Goal: Task Accomplishment & Management: Manage account settings

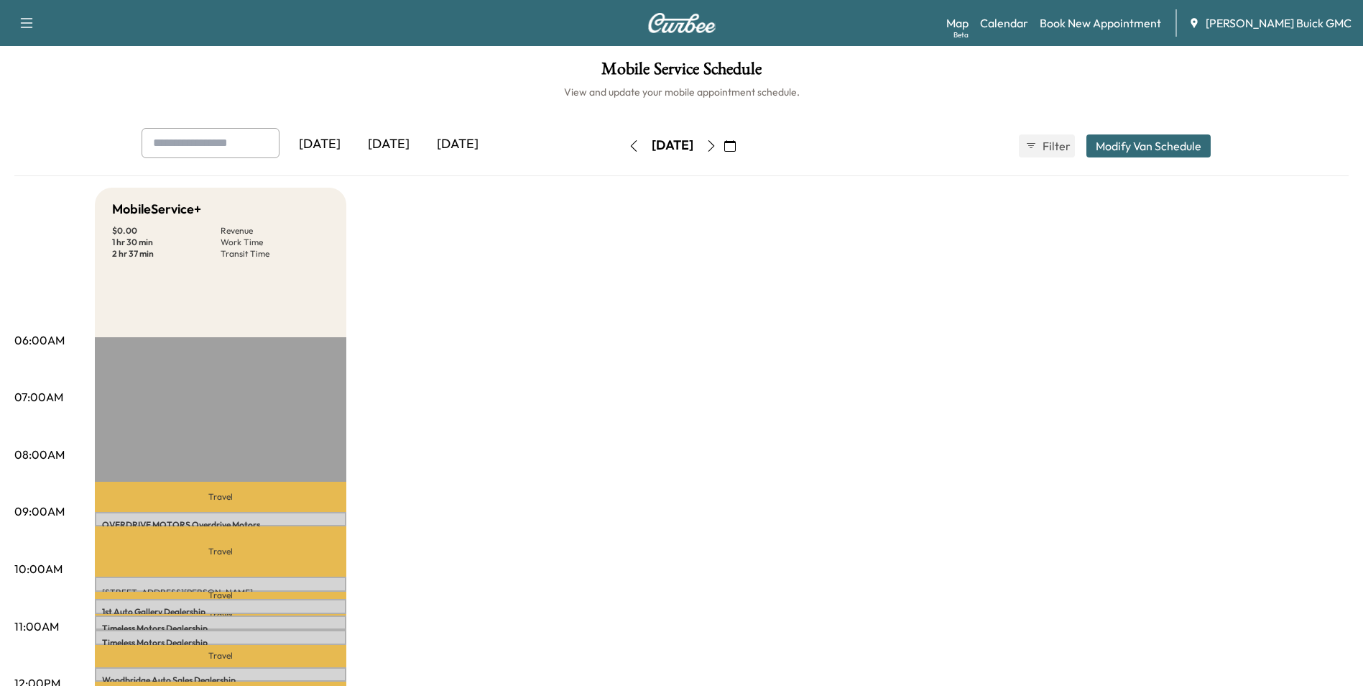
click at [454, 141] on div "[DATE]" at bounding box center [457, 144] width 69 height 33
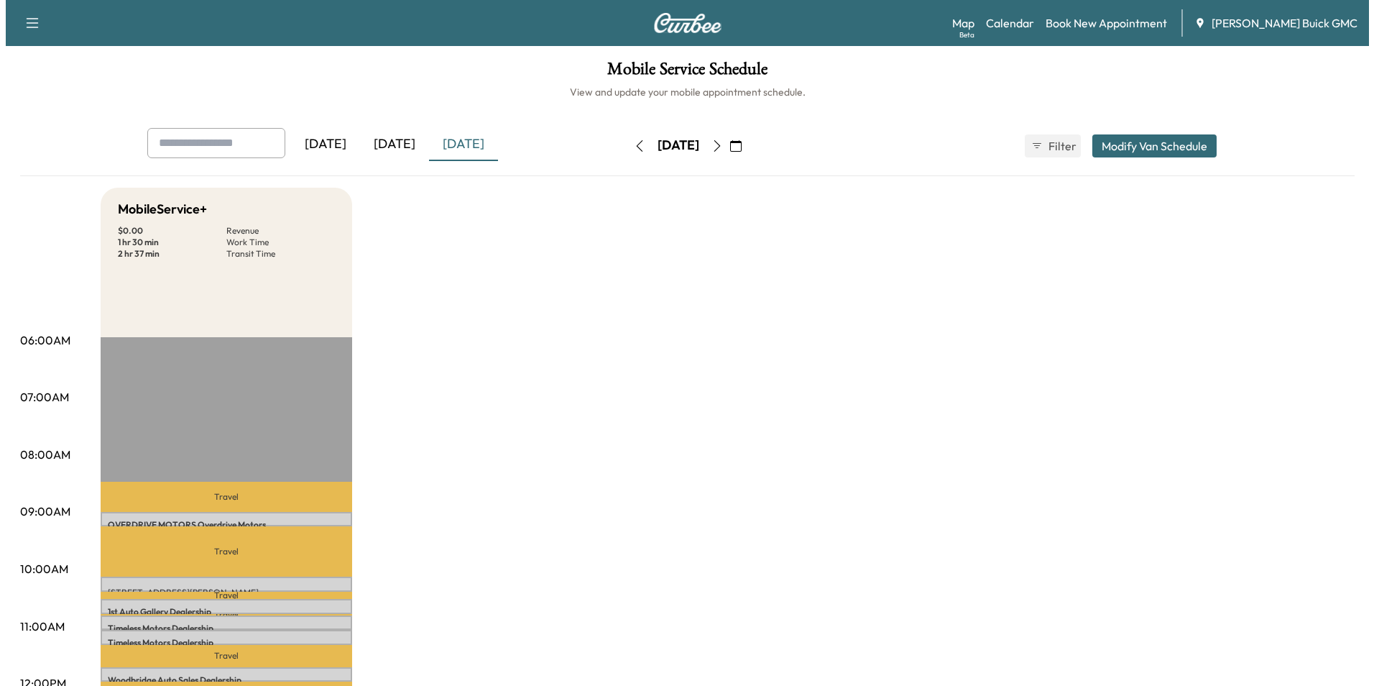
scroll to position [216, 0]
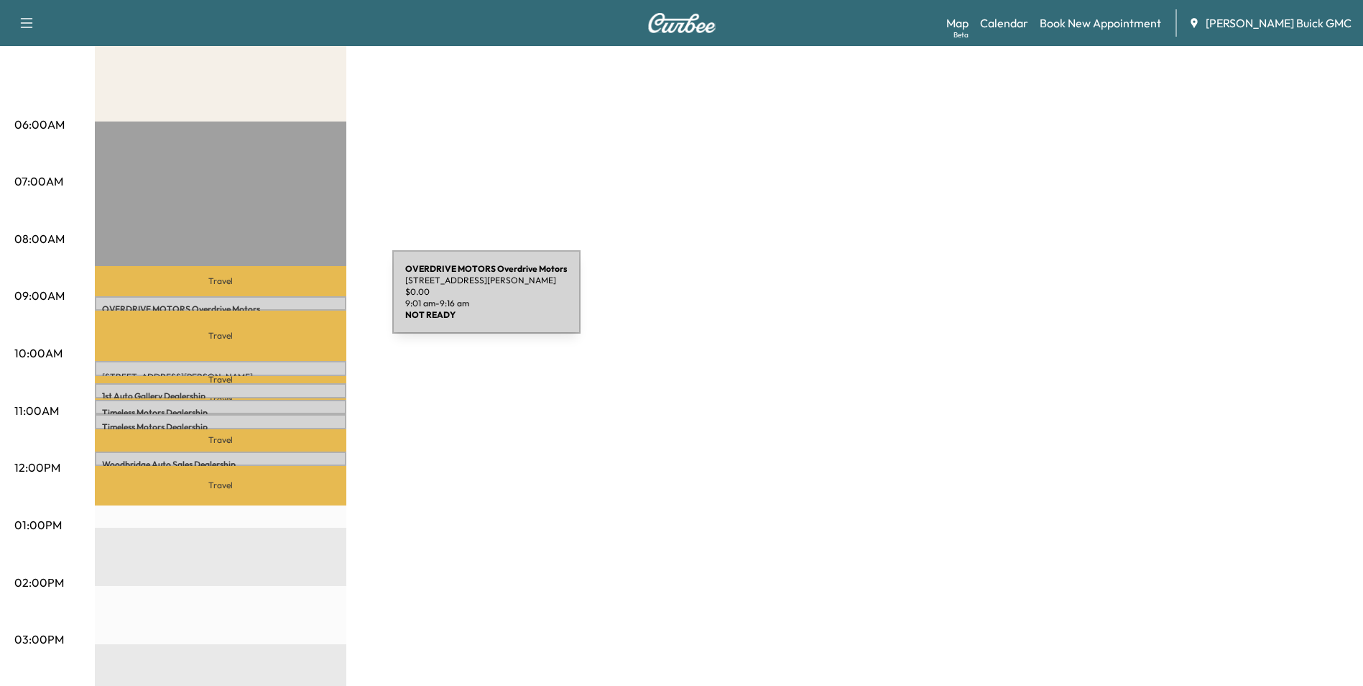
click at [285, 300] on div "OVERDRIVE MOTORS Overdrive Motors [STREET_ADDRESS][PERSON_NAME] $ 0.00 9:01 am …" at bounding box center [221, 303] width 252 height 14
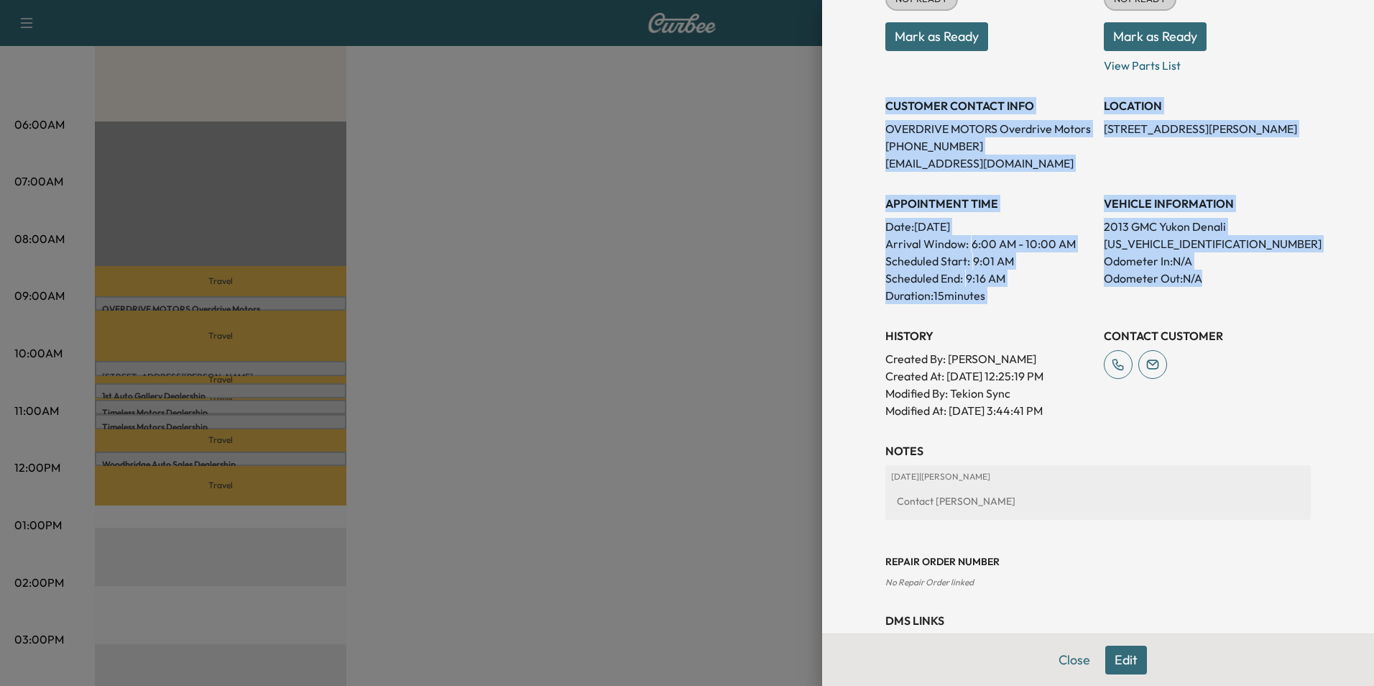
drag, startPoint x: 877, startPoint y: 103, endPoint x: 1215, endPoint y: 292, distance: 387.4
click at [1215, 292] on div "Appointment Status NOT READY Mark as Ready Parts Status NOT READY Mark as Ready…" at bounding box center [1097, 186] width 425 height 466
copy div "CUSTOMER CONTACT INFO OVERDRIVE MOTORS Overdrive Motors [PHONE_NUMBER] [EMAIL_A…"
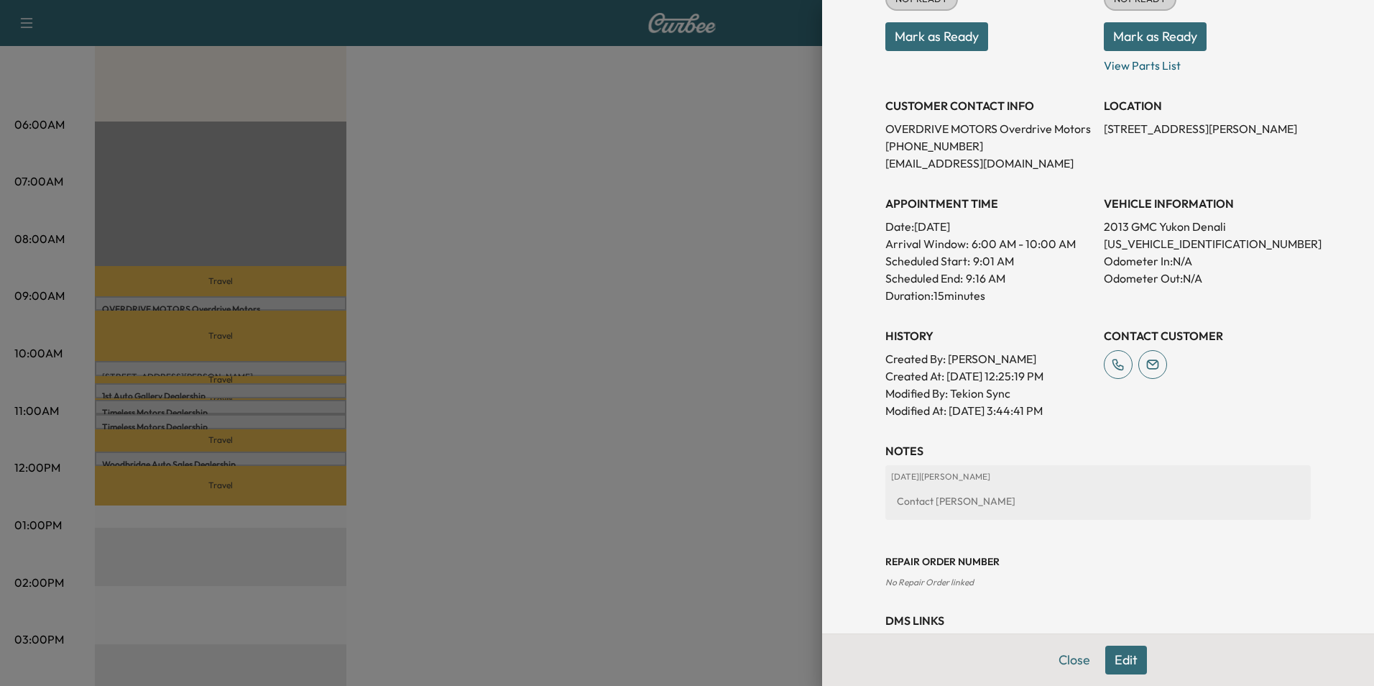
click at [678, 271] on div at bounding box center [687, 343] width 1374 height 686
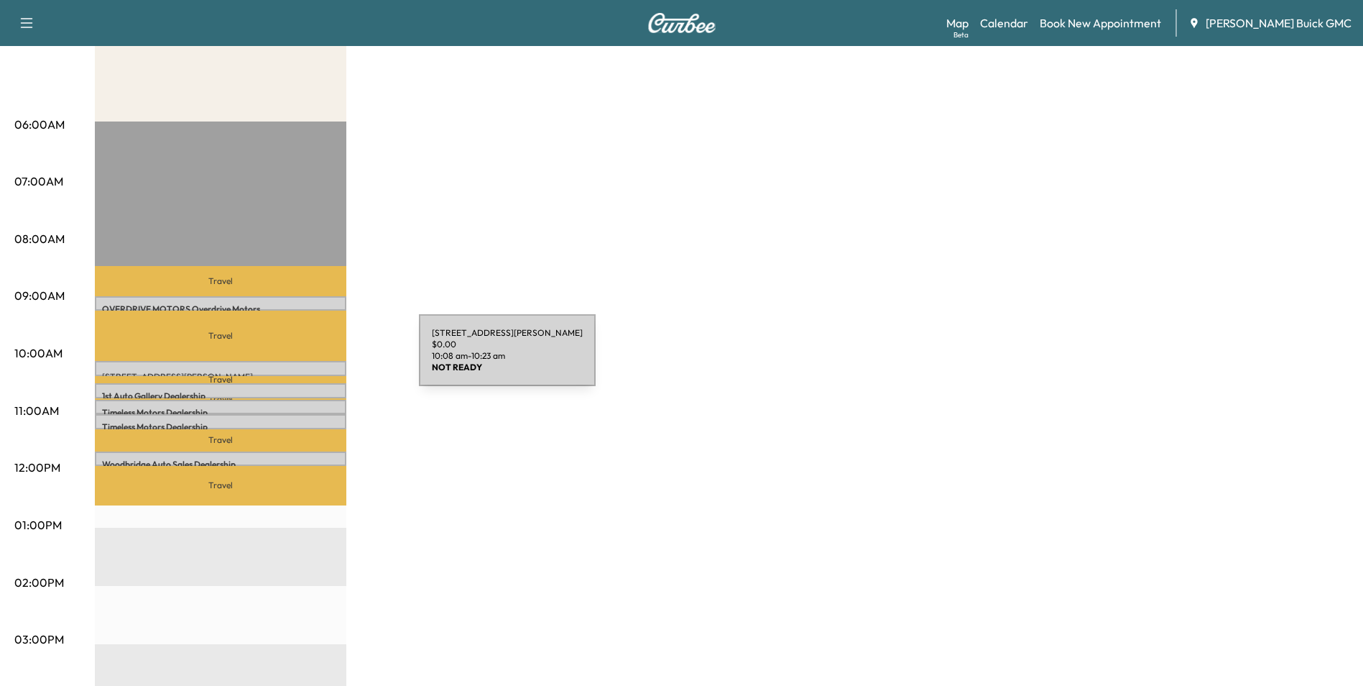
click at [311, 364] on div "[STREET_ADDRESS][PERSON_NAME] $ 0.00 10:08 am - 10:23 am" at bounding box center [221, 368] width 252 height 14
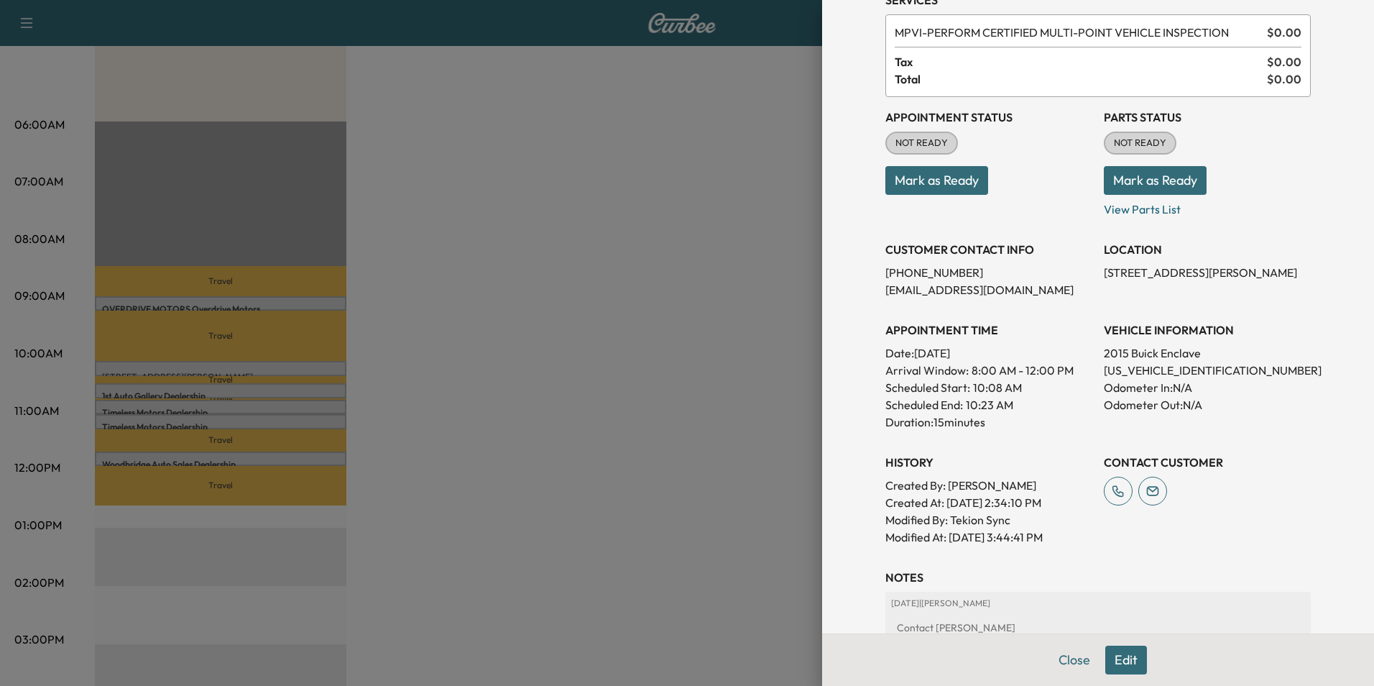
scroll to position [144, 0]
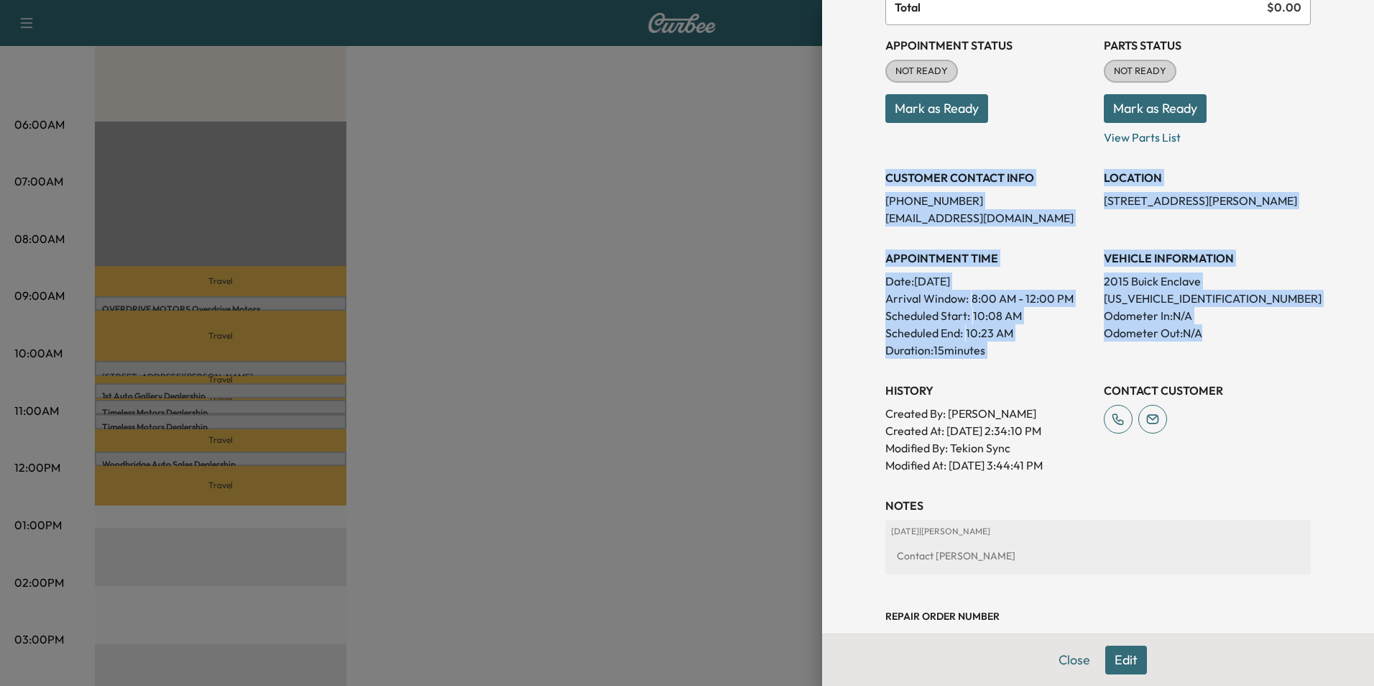
drag, startPoint x: 875, startPoint y: 175, endPoint x: 1248, endPoint y: 331, distance: 404.0
click at [1248, 331] on div "Appointment Status NOT READY Mark as Ready Parts Status NOT READY Mark as Ready…" at bounding box center [1097, 249] width 425 height 448
copy div "CUSTOMER CONTACT INFO [PHONE_NUMBER] [EMAIL_ADDRESS][DOMAIN_NAME] LOCATION [STR…"
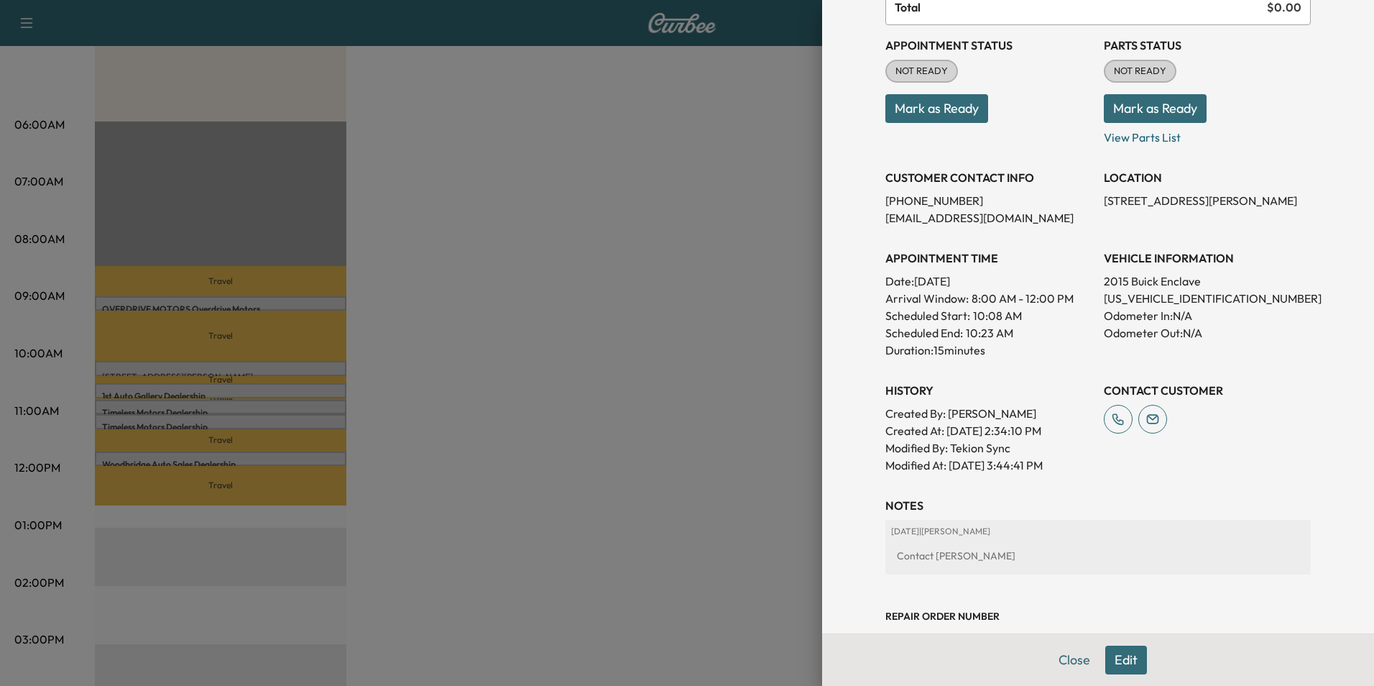
click at [422, 356] on div at bounding box center [687, 343] width 1374 height 686
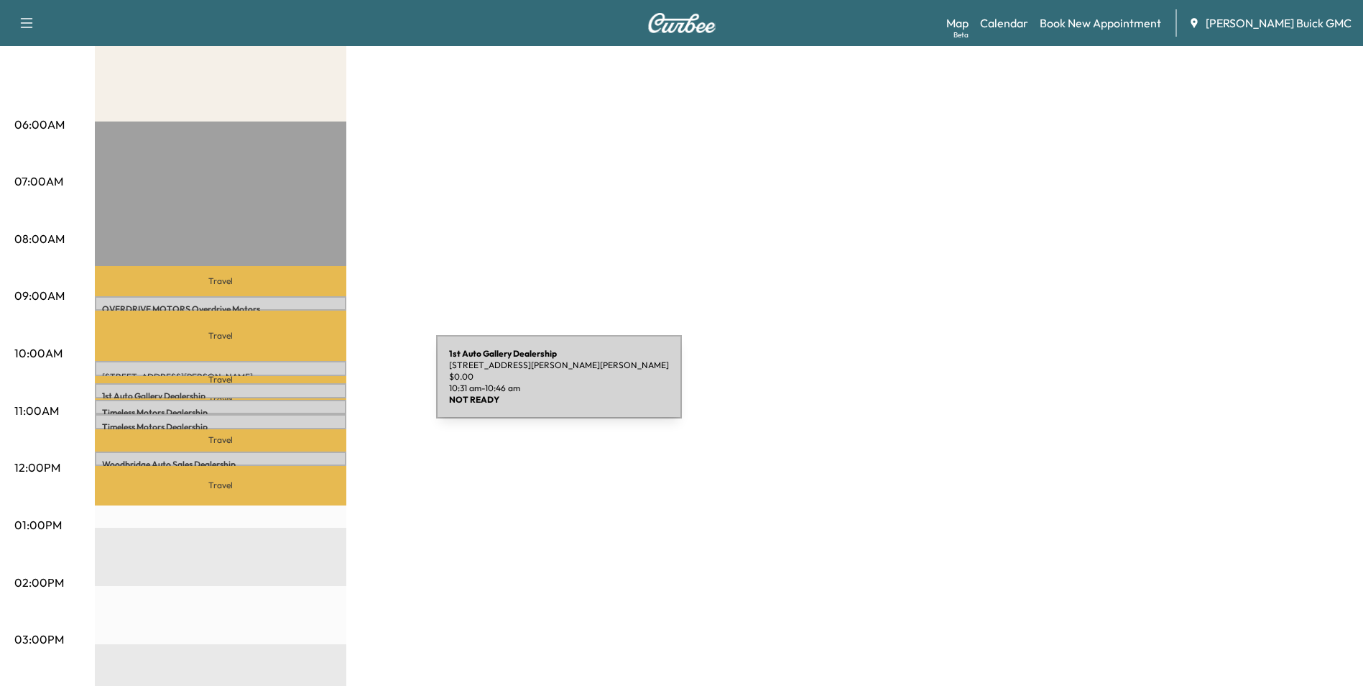
click at [328, 385] on div "1st Auto Gallery Dealership [STREET_ADDRESS][PERSON_NAME][PERSON_NAME] $ 0.00 1…" at bounding box center [221, 390] width 252 height 14
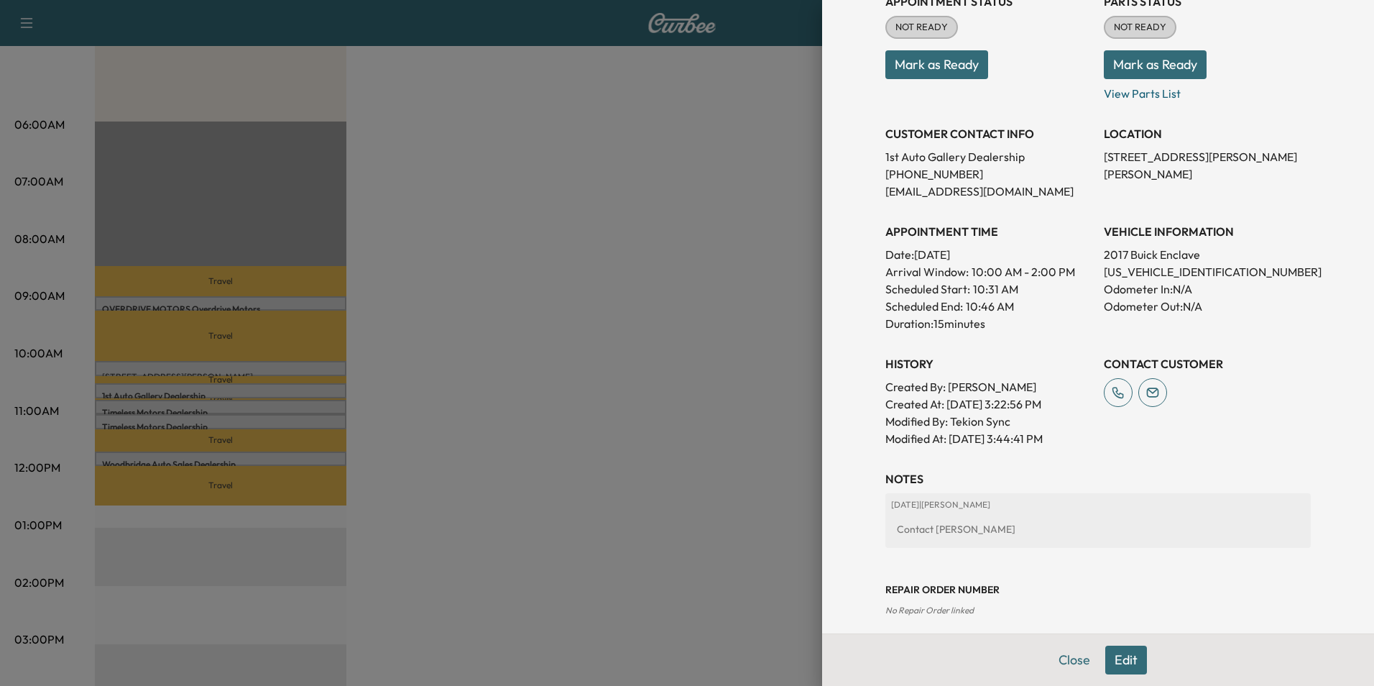
scroll to position [216, 0]
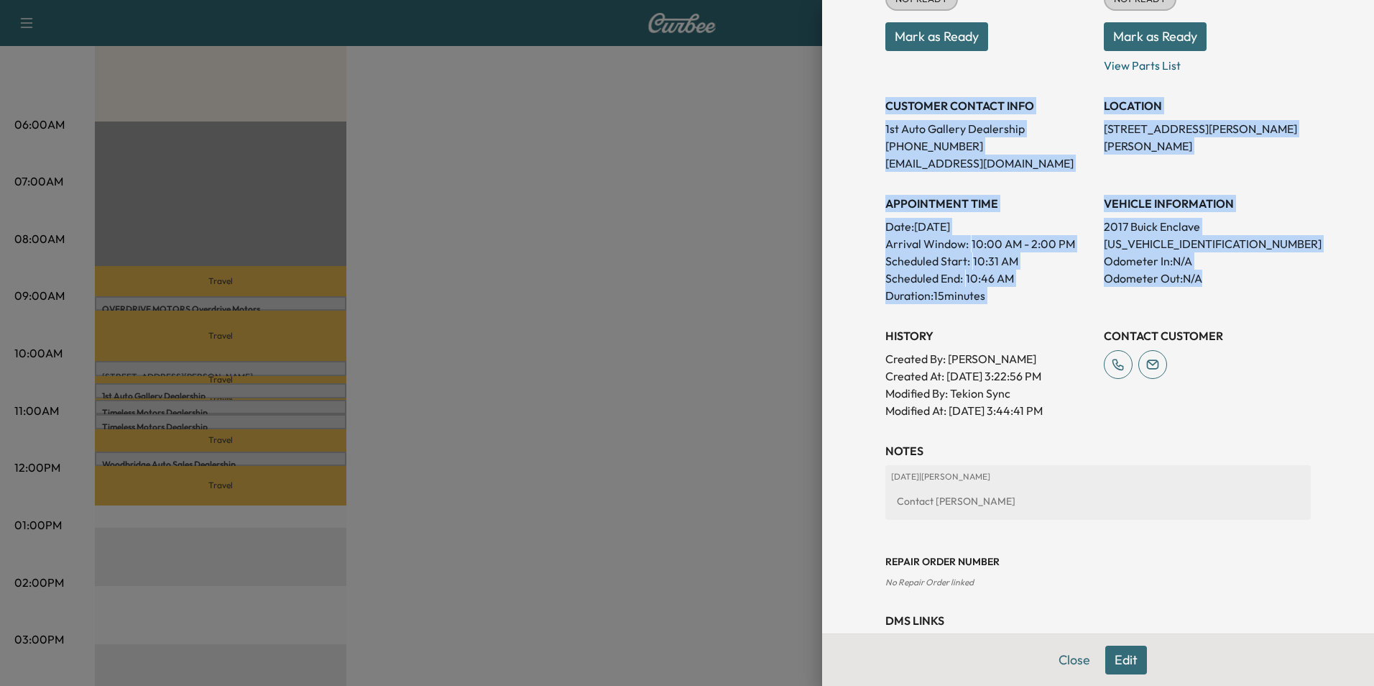
drag, startPoint x: 876, startPoint y: 103, endPoint x: 1234, endPoint y: 284, distance: 401.1
click at [1234, 284] on div "Appointment Status NOT READY Mark as Ready Parts Status NOT READY Mark as Ready…" at bounding box center [1097, 186] width 425 height 466
copy div "CUSTOMER CONTACT INFO 1st Auto Gallery Dealership [PHONE_NUMBER] [EMAIL_ADDRESS…"
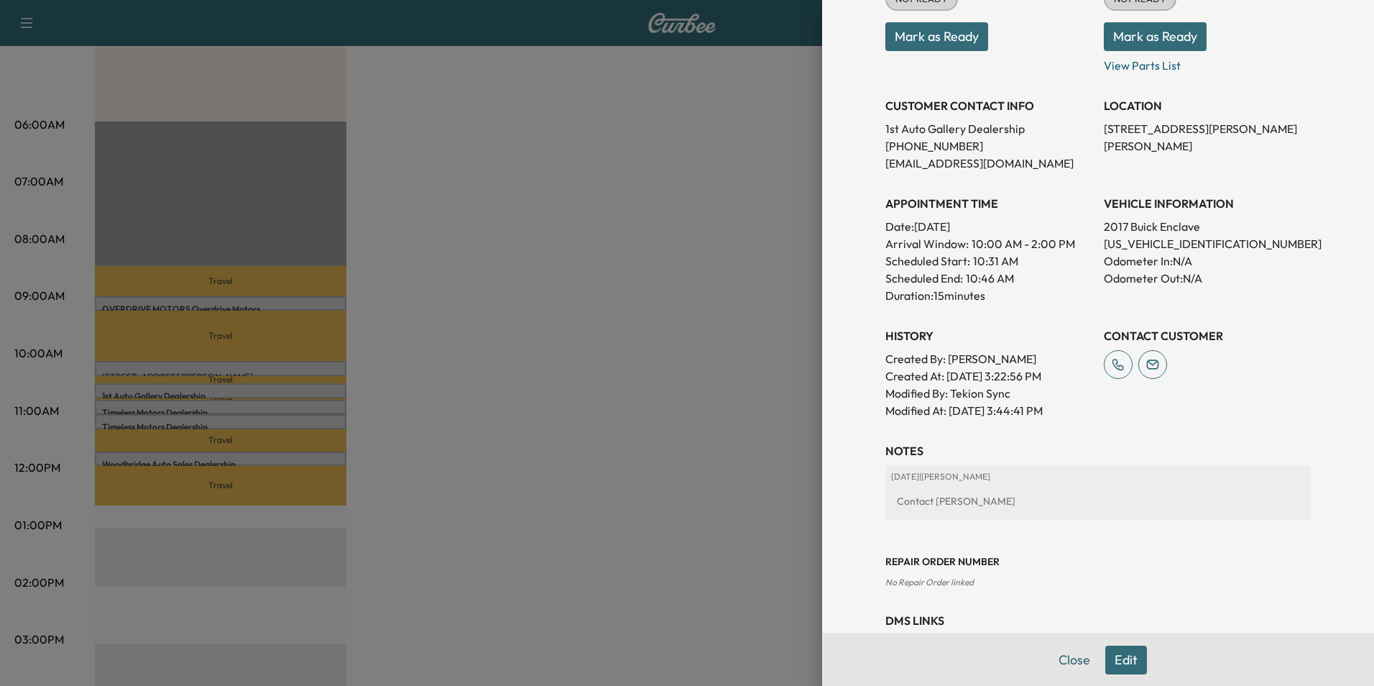
click at [615, 320] on div at bounding box center [687, 343] width 1374 height 686
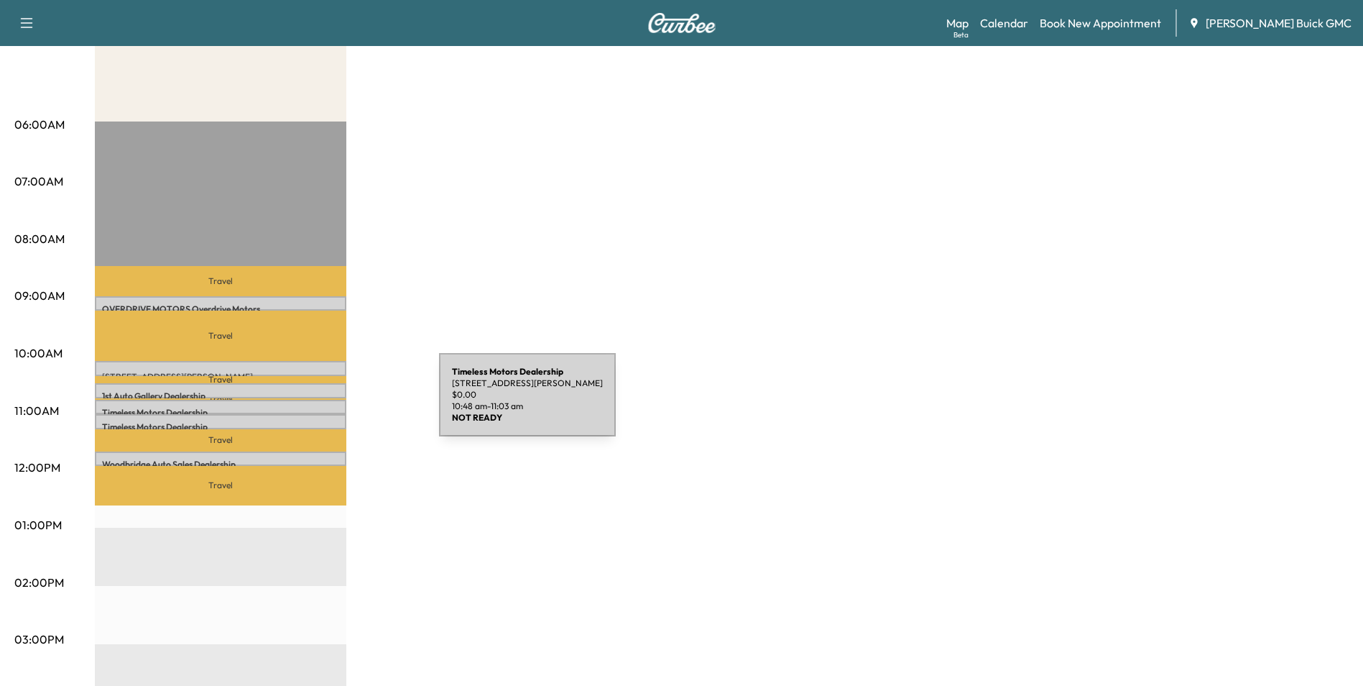
click at [331, 407] on p "Timeless Motors Dealership" at bounding box center [220, 412] width 237 height 11
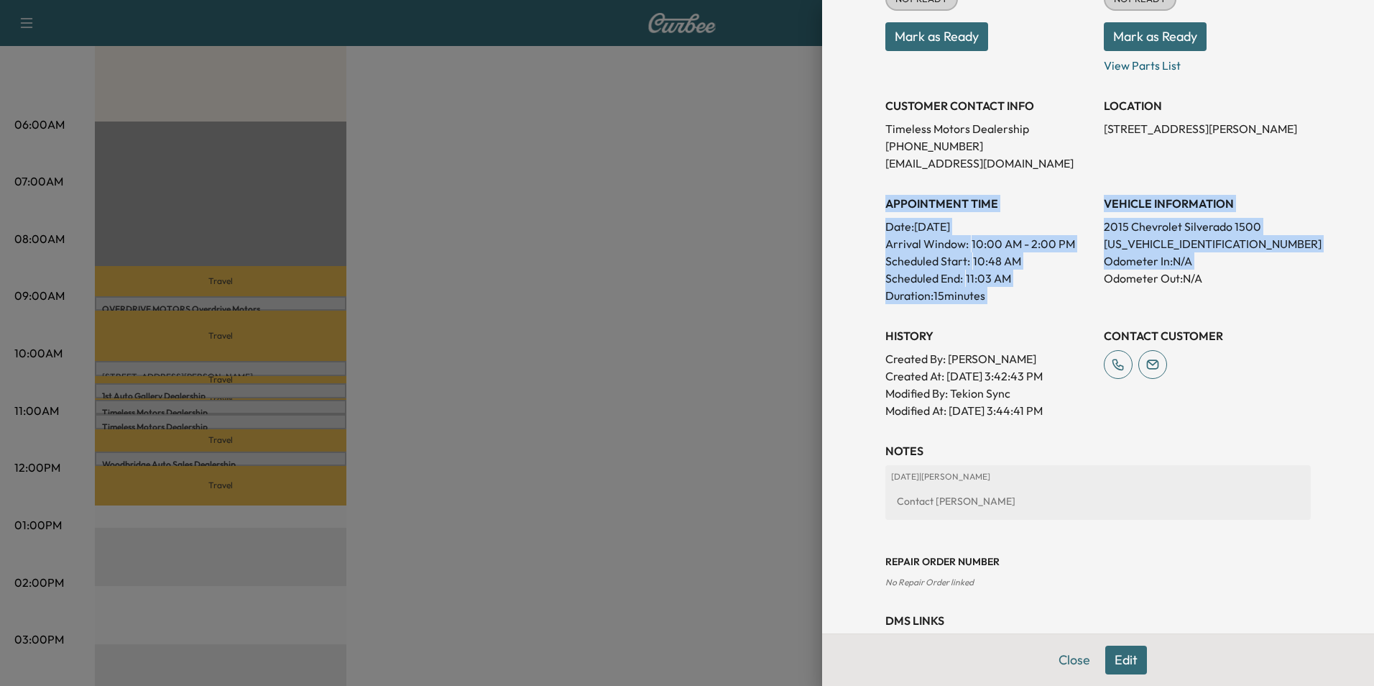
drag, startPoint x: 875, startPoint y: 201, endPoint x: 1087, endPoint y: 288, distance: 230.1
click at [1087, 288] on div "Appointment Status NOT READY Mark as Ready Parts Status NOT READY Mark as Ready…" at bounding box center [1097, 186] width 425 height 466
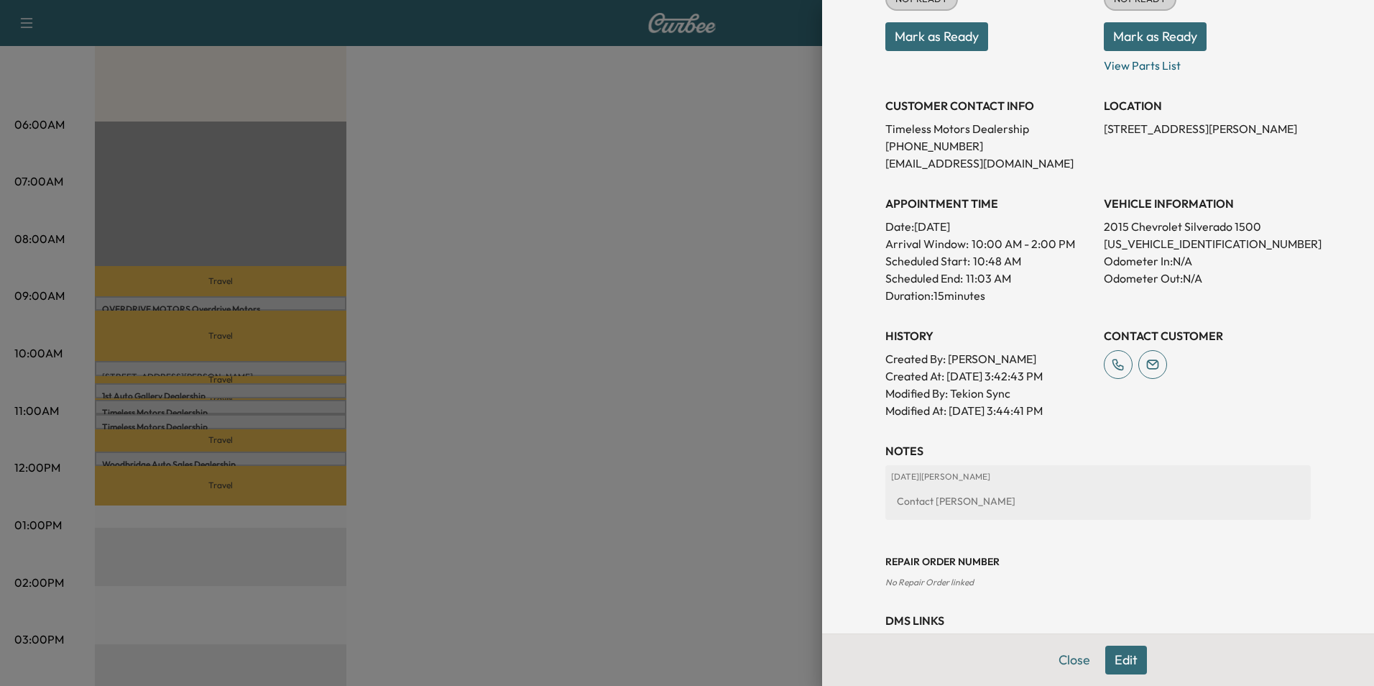
drag, startPoint x: 1087, startPoint y: 288, endPoint x: 1253, endPoint y: 165, distance: 206.5
click at [1255, 164] on div "LOCATION [STREET_ADDRESS][PERSON_NAME]" at bounding box center [1207, 129] width 207 height 86
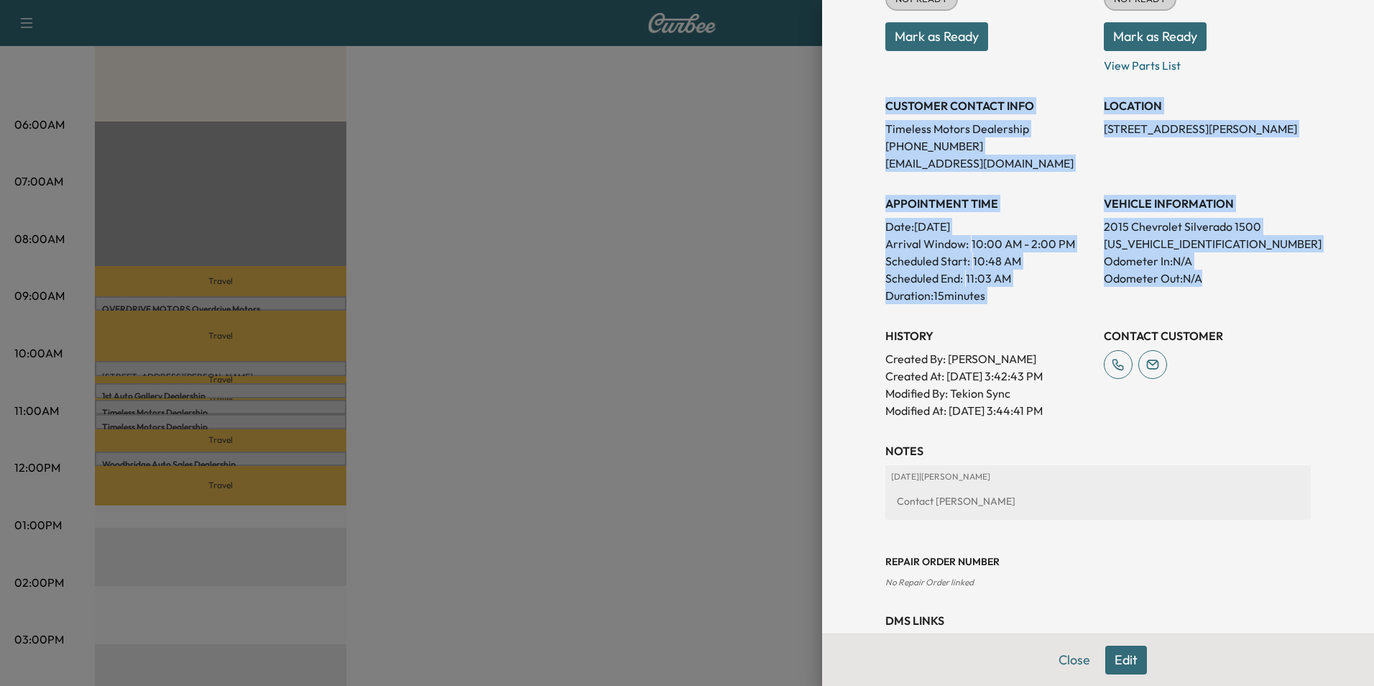
drag, startPoint x: 877, startPoint y: 103, endPoint x: 1230, endPoint y: 292, distance: 400.6
click at [1230, 292] on div "Appointment Status NOT READY Mark as Ready Parts Status NOT READY Mark as Ready…" at bounding box center [1097, 186] width 425 height 466
copy div "CUSTOMER CONTACT INFO Timeless Motors Dealership [PHONE_NUMBER] [EMAIL_ADDRESS]…"
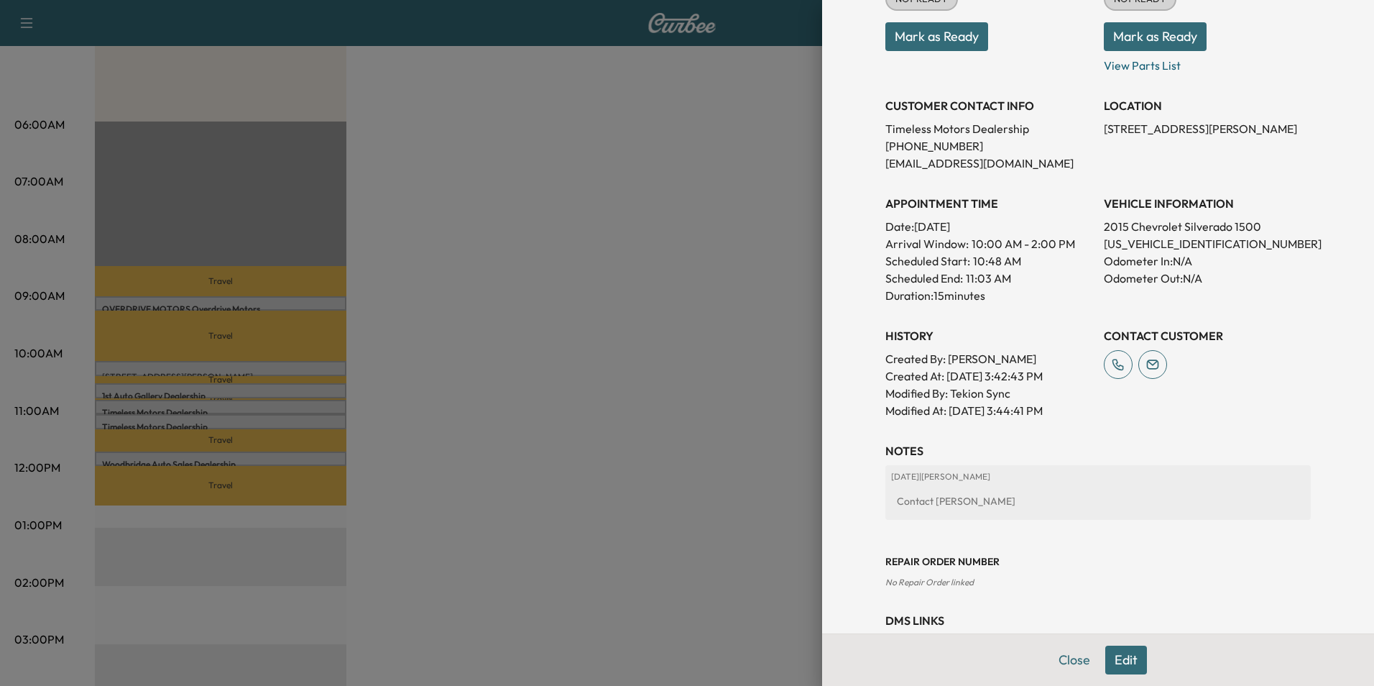
click at [487, 295] on div at bounding box center [687, 343] width 1374 height 686
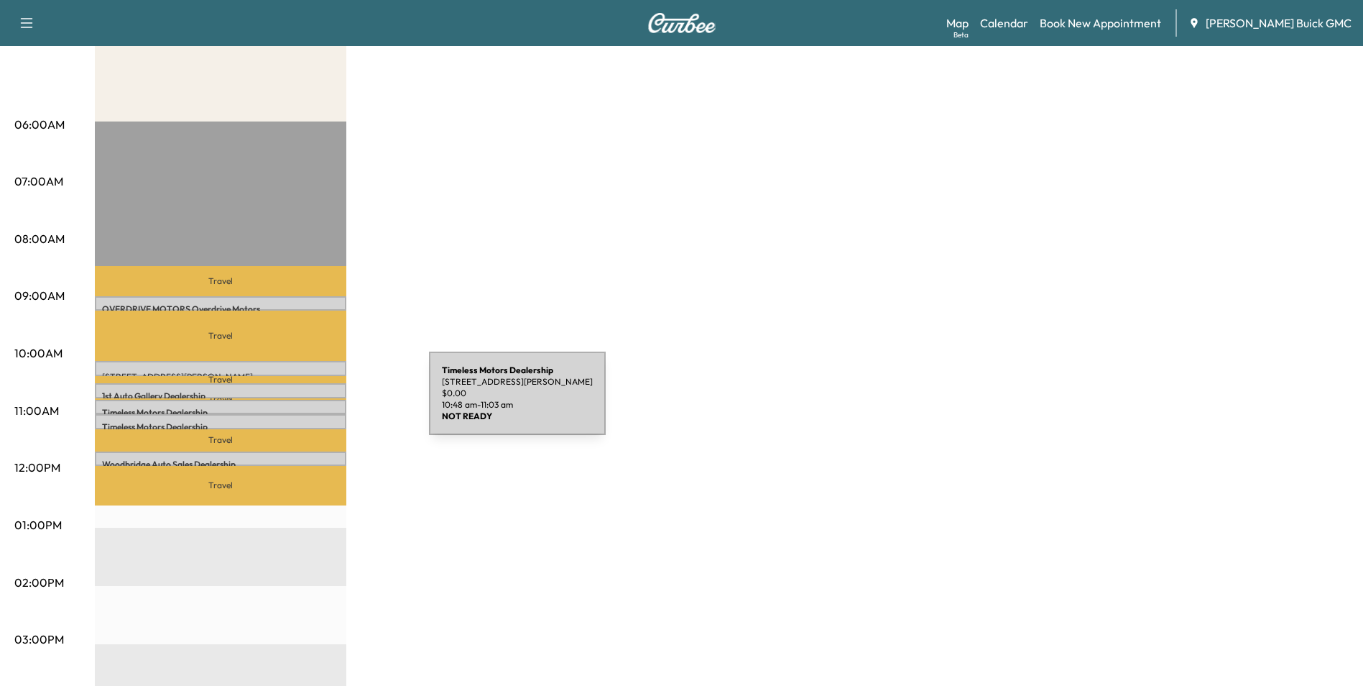
click at [321, 402] on div "Timeless Motors Dealership [STREET_ADDRESS][PERSON_NAME] $ 0.00 10:48 am - 11:0…" at bounding box center [221, 407] width 252 height 14
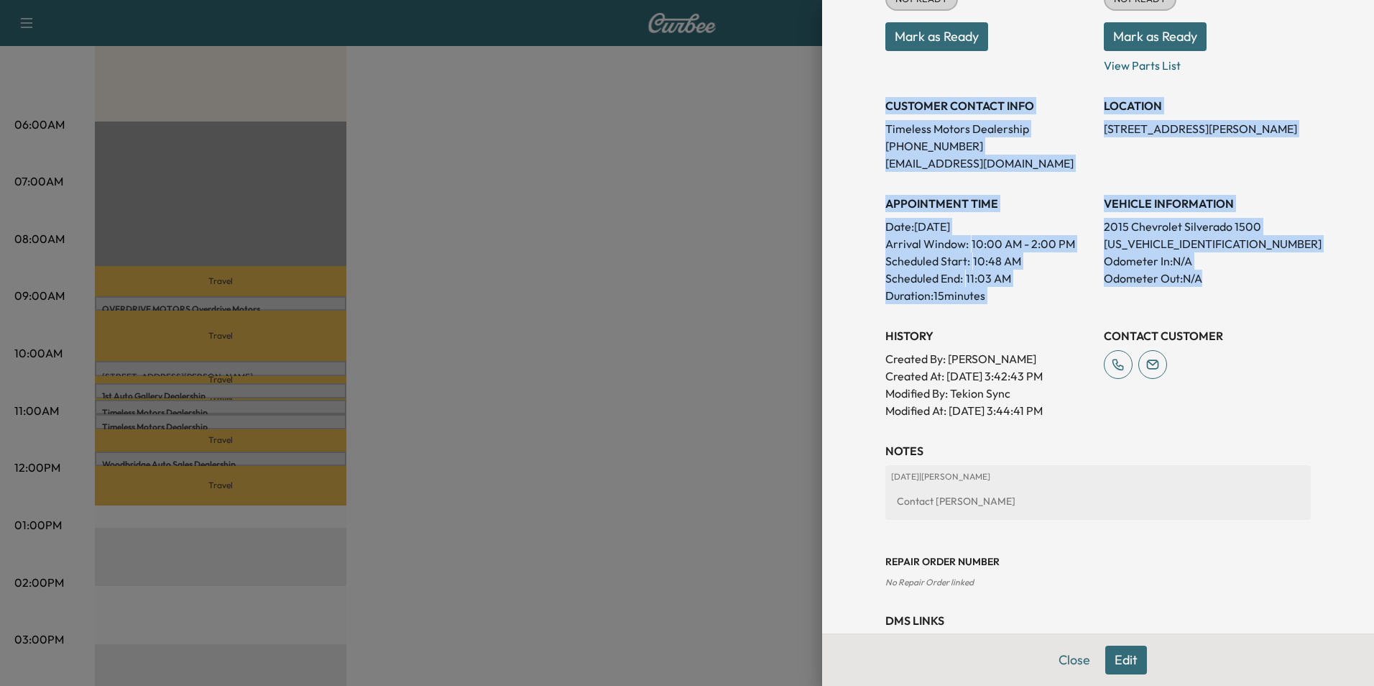
drag, startPoint x: 875, startPoint y: 101, endPoint x: 1263, endPoint y: 286, distance: 430.4
click at [1263, 286] on div "Appointment Status NOT READY Mark as Ready Parts Status NOT READY Mark as Ready…" at bounding box center [1097, 186] width 425 height 466
copy div "CUSTOMER CONTACT INFO Timeless Motors Dealership [PHONE_NUMBER] [EMAIL_ADDRESS]…"
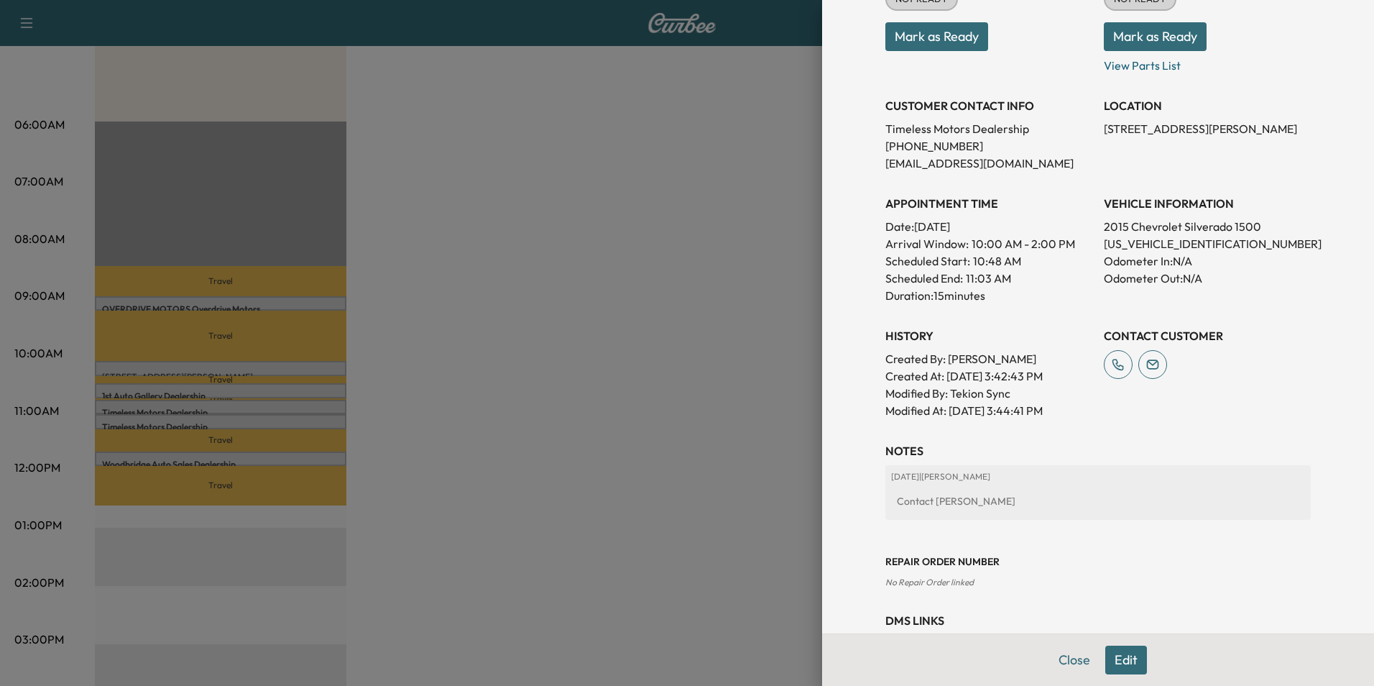
click at [453, 425] on div at bounding box center [687, 343] width 1374 height 686
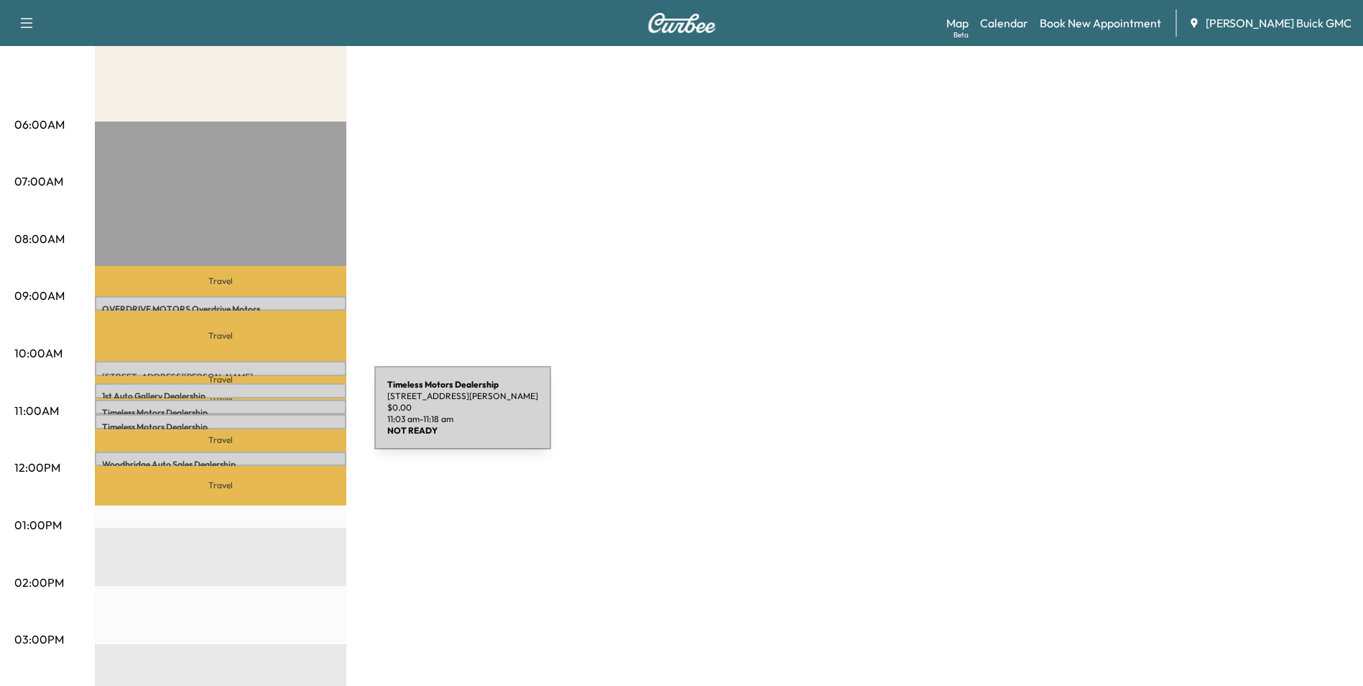
click at [267, 416] on div "Timeless Motors Dealership [STREET_ADDRESS][PERSON_NAME] $ 0.00 11:03 am - 11:1…" at bounding box center [221, 421] width 252 height 14
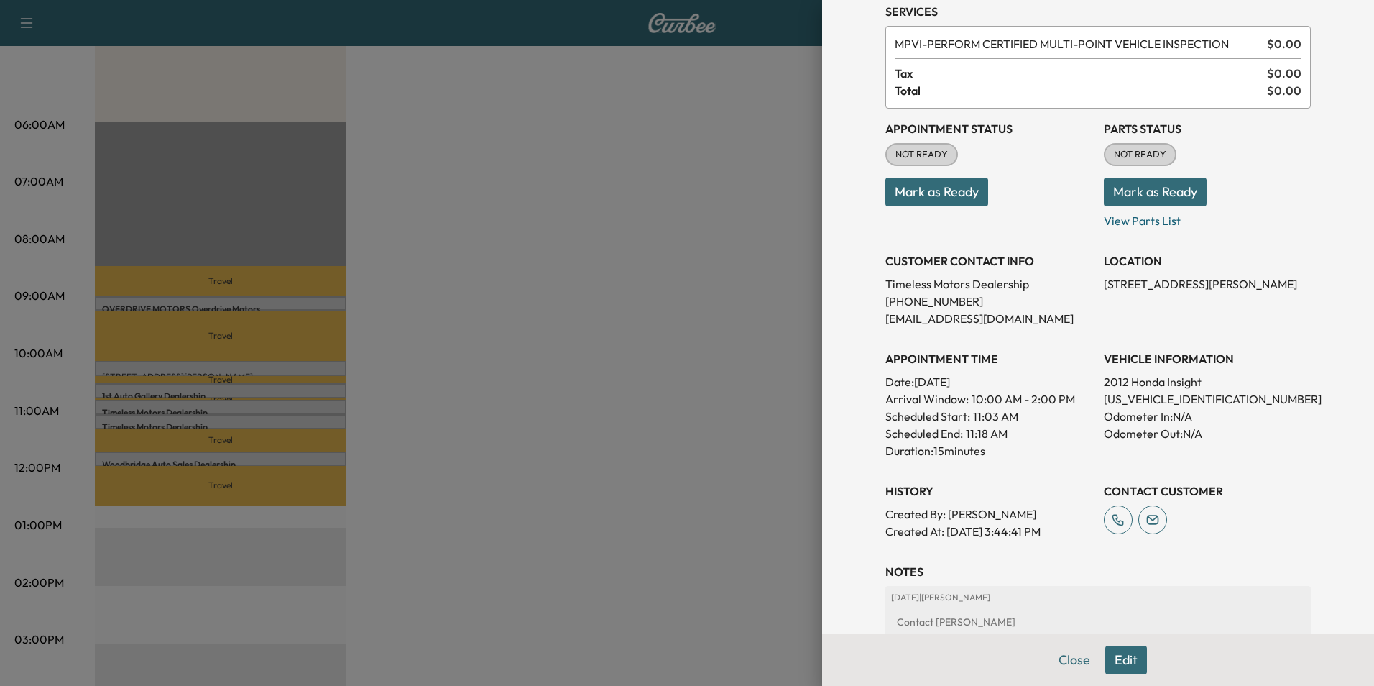
scroll to position [144, 0]
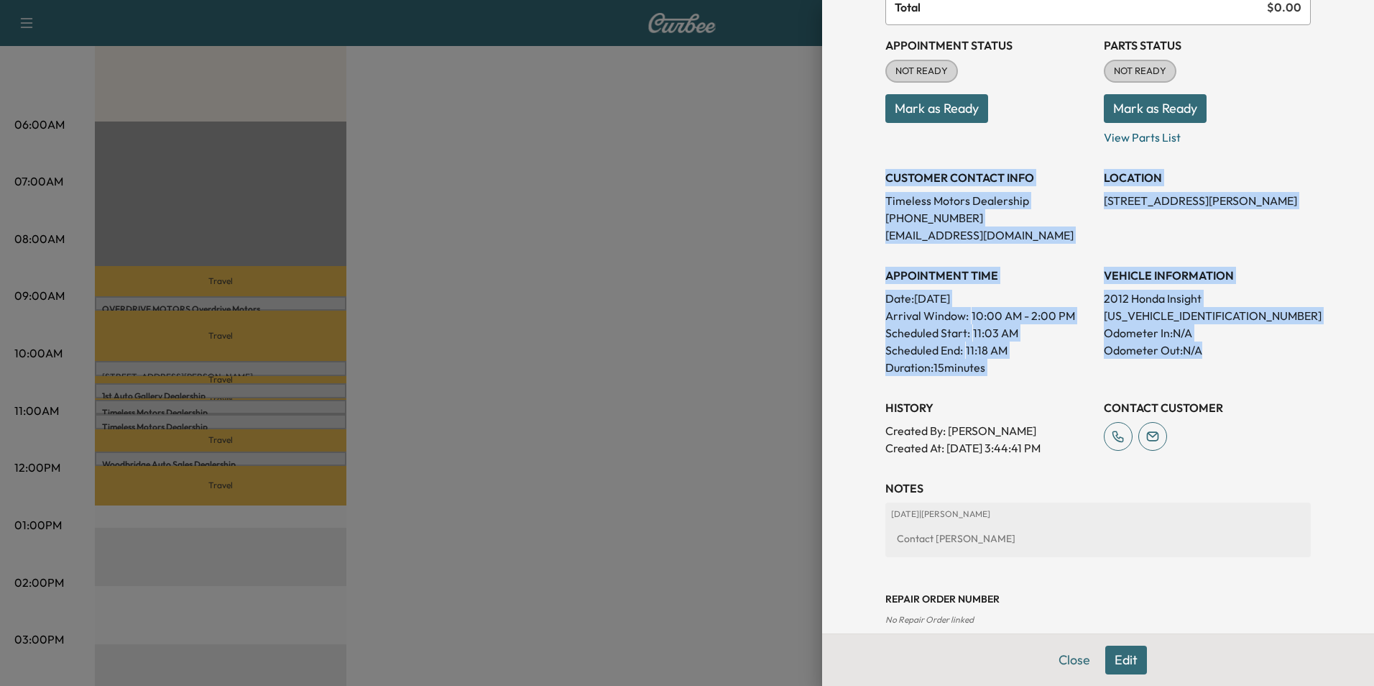
drag, startPoint x: 875, startPoint y: 174, endPoint x: 1265, endPoint y: 357, distance: 431.1
click at [1265, 357] on div "Appointment Status NOT READY Mark as Ready Parts Status NOT READY Mark as Ready…" at bounding box center [1097, 240] width 425 height 431
copy div "CUSTOMER CONTACT INFO Timeless Motors Dealership [PHONE_NUMBER] [EMAIL_ADDRESS]…"
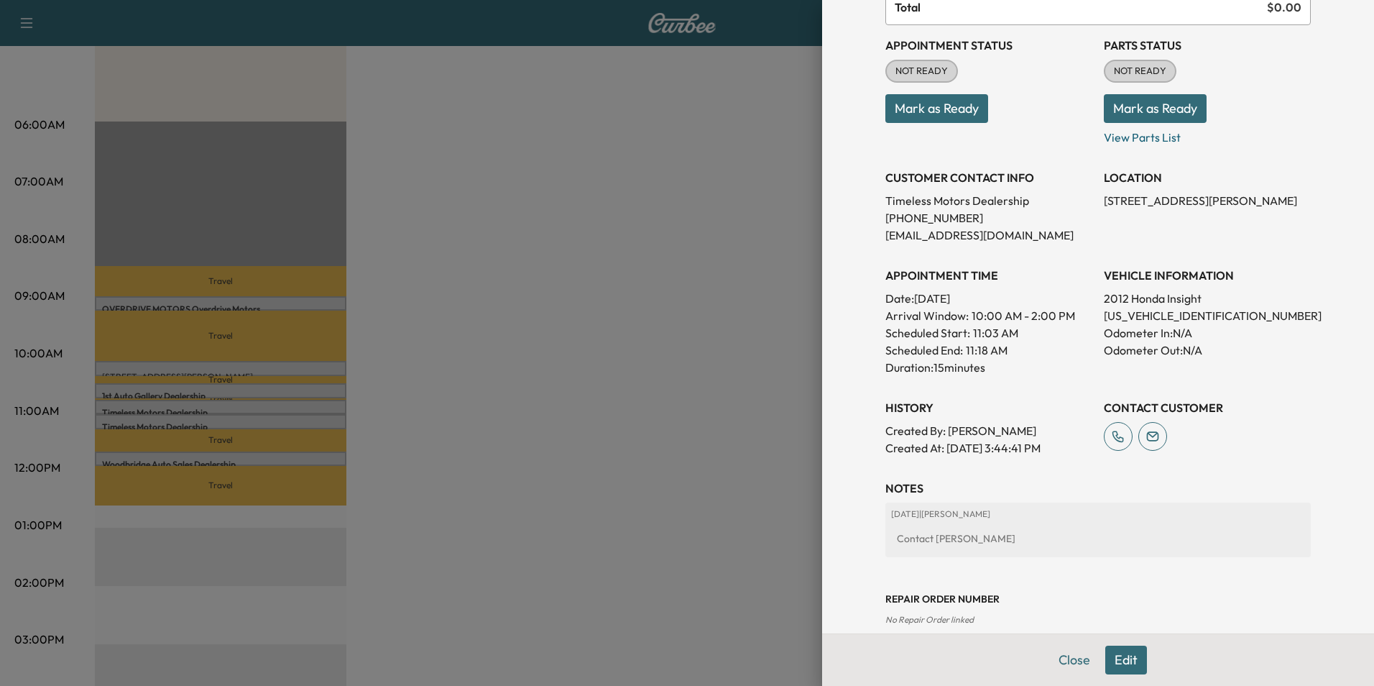
click at [563, 352] on div at bounding box center [687, 343] width 1374 height 686
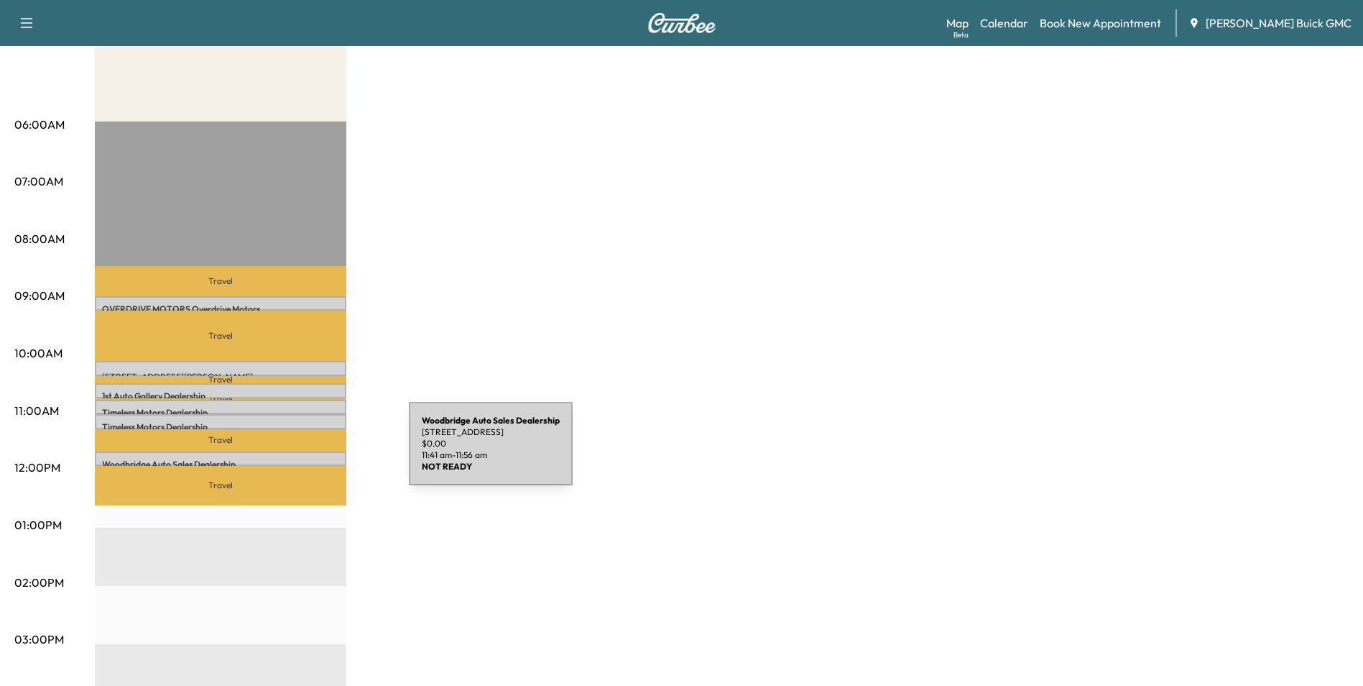
click at [301, 452] on div "Woodbridge Auto Sales Dealership [STREET_ADDRESS] $ 0.00 11:41 am - 11:56 am" at bounding box center [221, 458] width 252 height 14
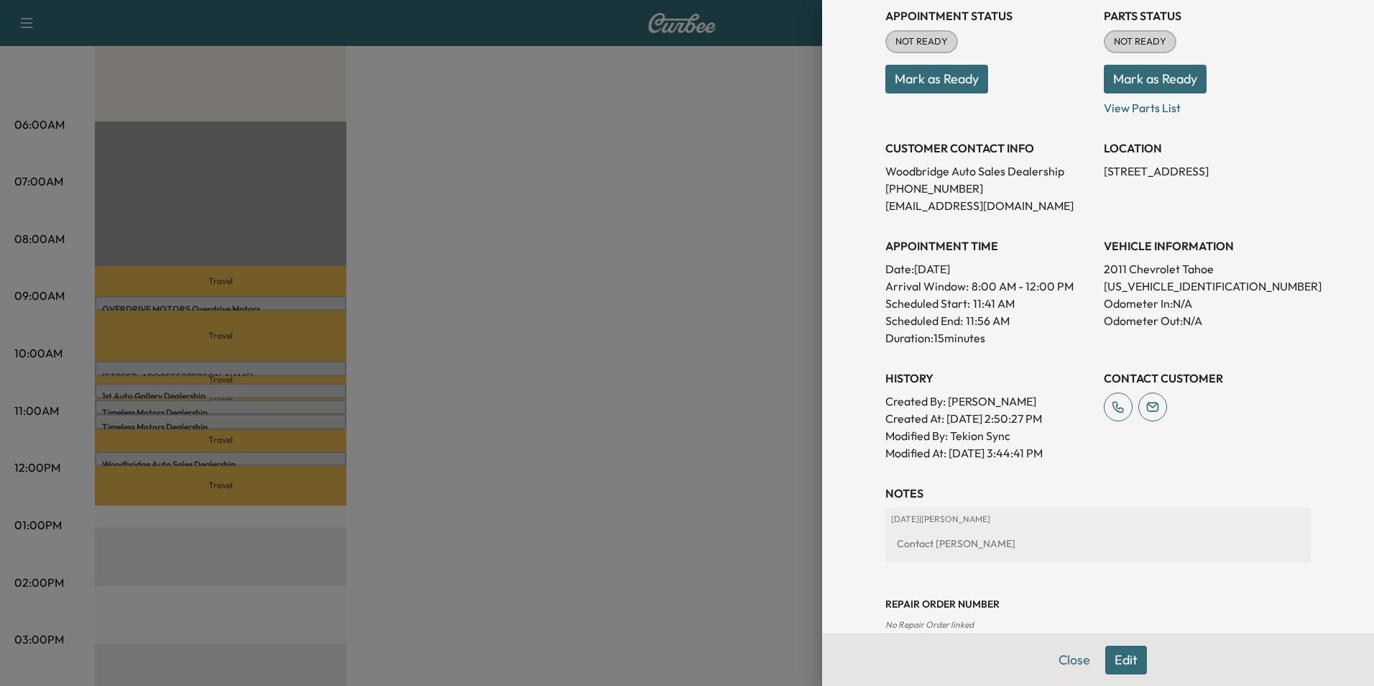
scroll to position [216, 0]
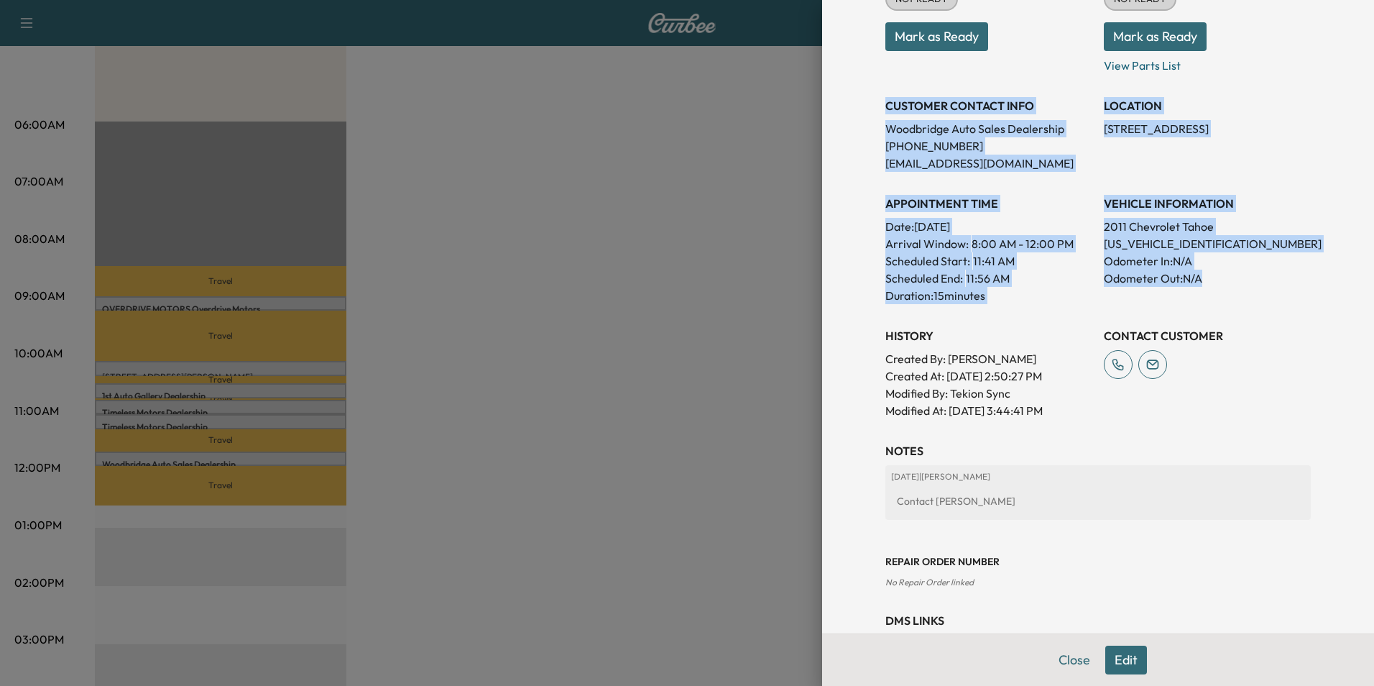
drag, startPoint x: 875, startPoint y: 101, endPoint x: 1235, endPoint y: 295, distance: 409.0
click at [1235, 295] on div "Appointment Status NOT READY Mark as Ready Parts Status NOT READY Mark as Ready…" at bounding box center [1097, 186] width 425 height 466
copy div "CUSTOMER CONTACT INFO Woodbridge Auto Sales Dealership [PHONE_NUMBER] [EMAIL_AD…"
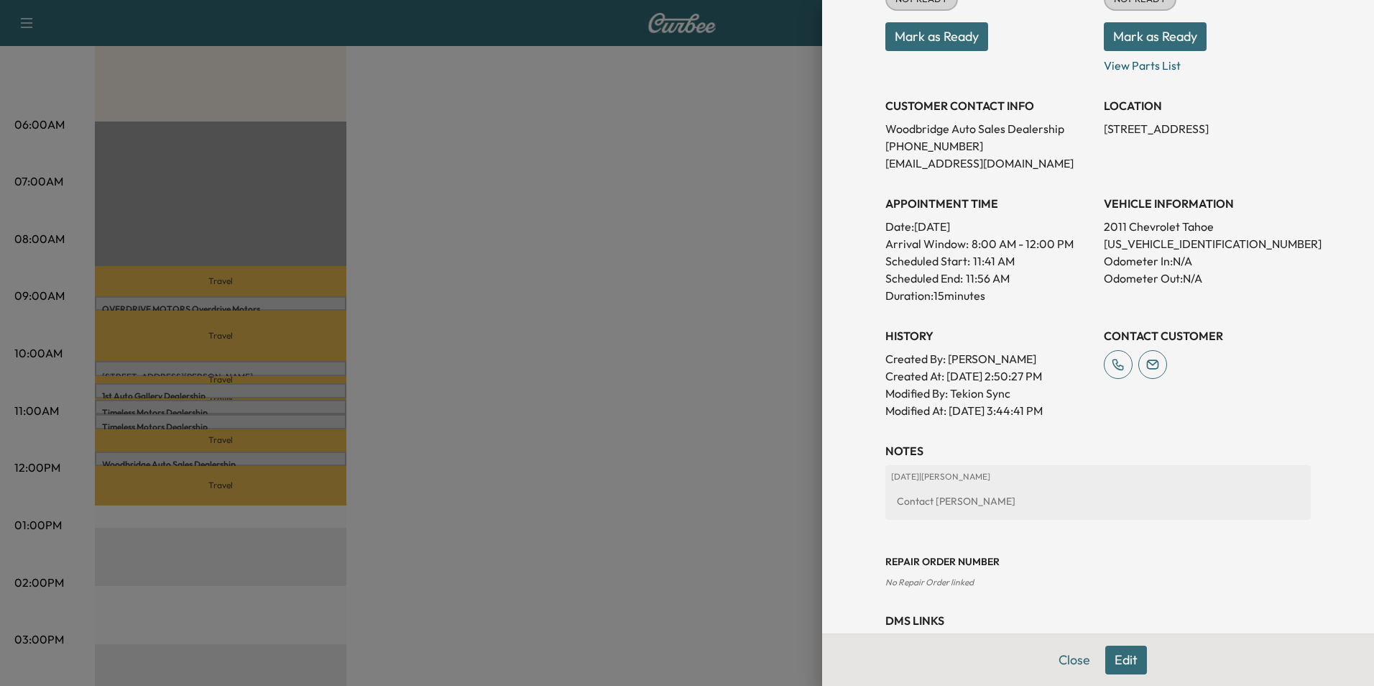
click at [661, 265] on div at bounding box center [687, 343] width 1374 height 686
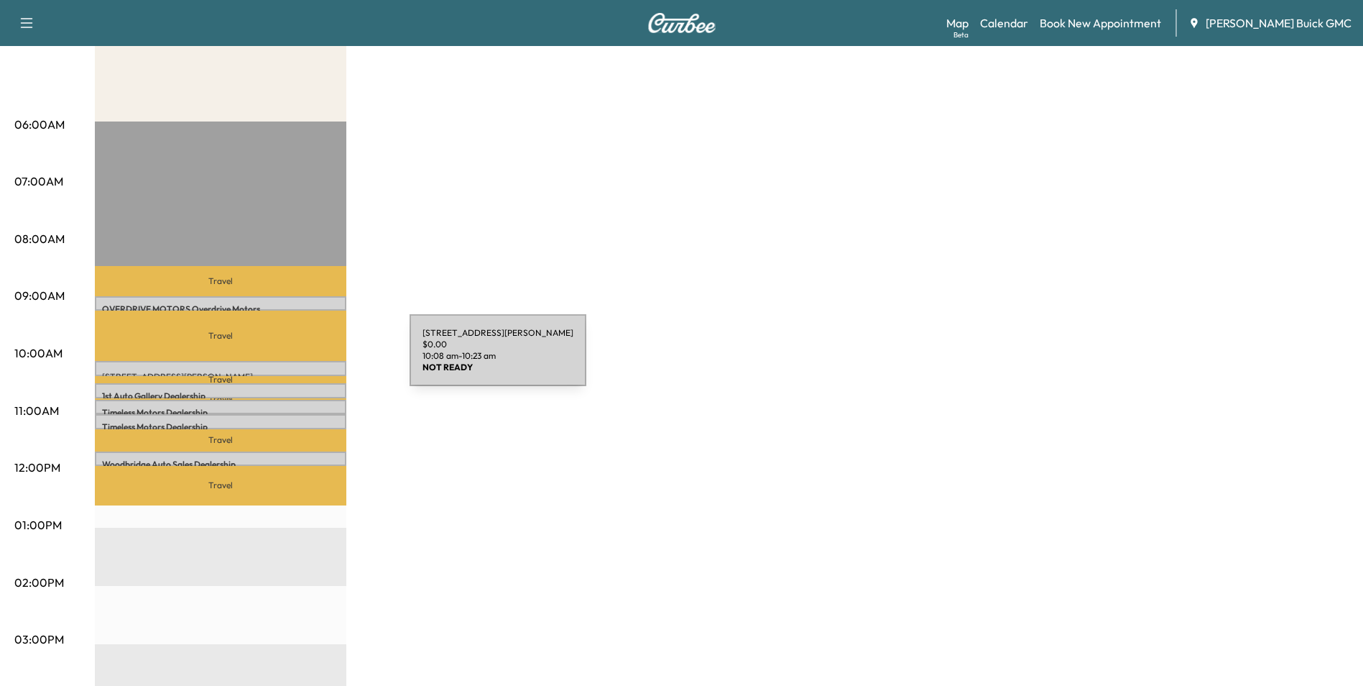
click at [302, 364] on div "[STREET_ADDRESS][PERSON_NAME] $ 0.00 10:08 am - 10:23 am" at bounding box center [221, 368] width 252 height 14
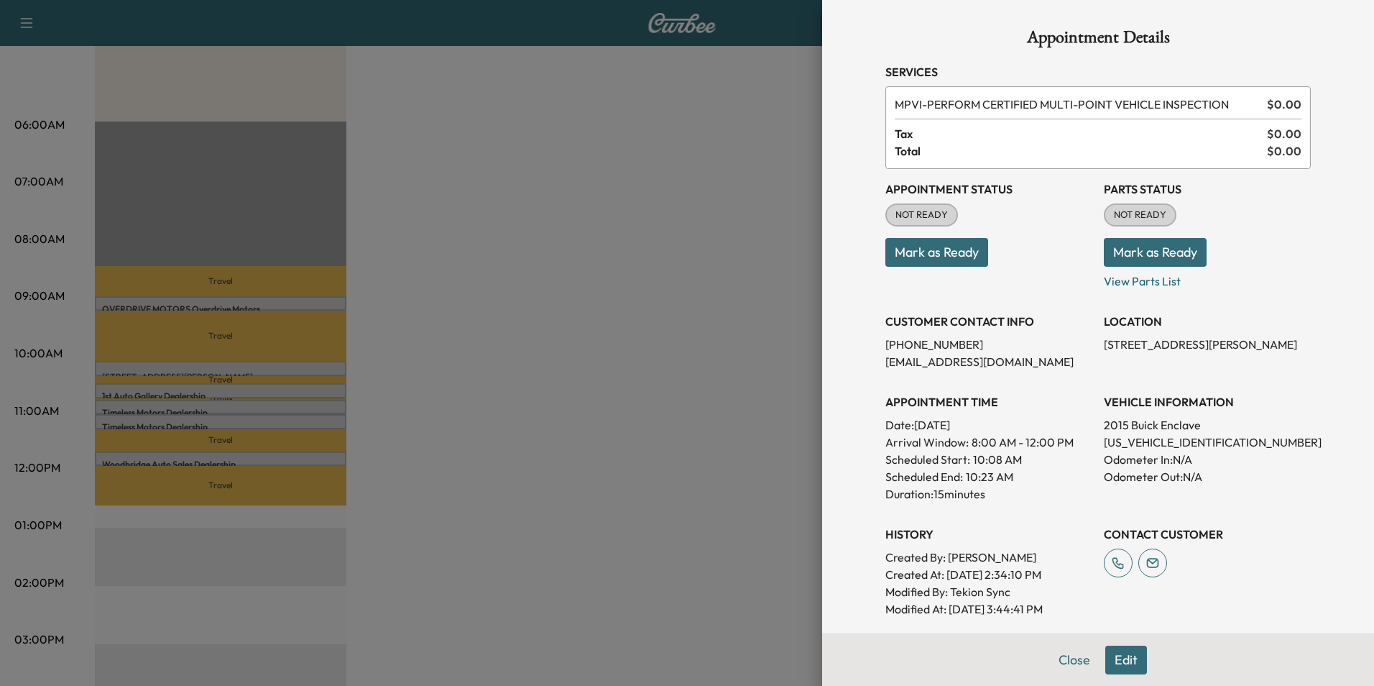
click at [1112, 661] on button "Edit" at bounding box center [1126, 659] width 42 height 29
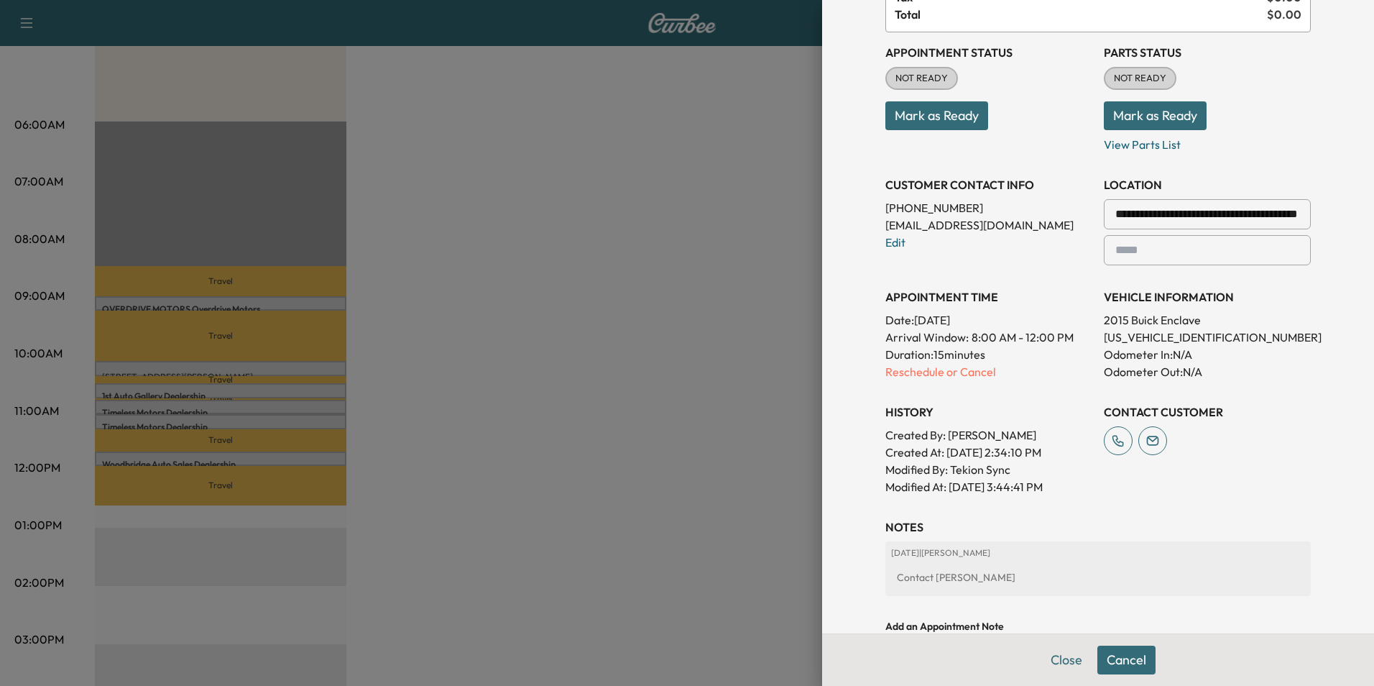
scroll to position [0, 0]
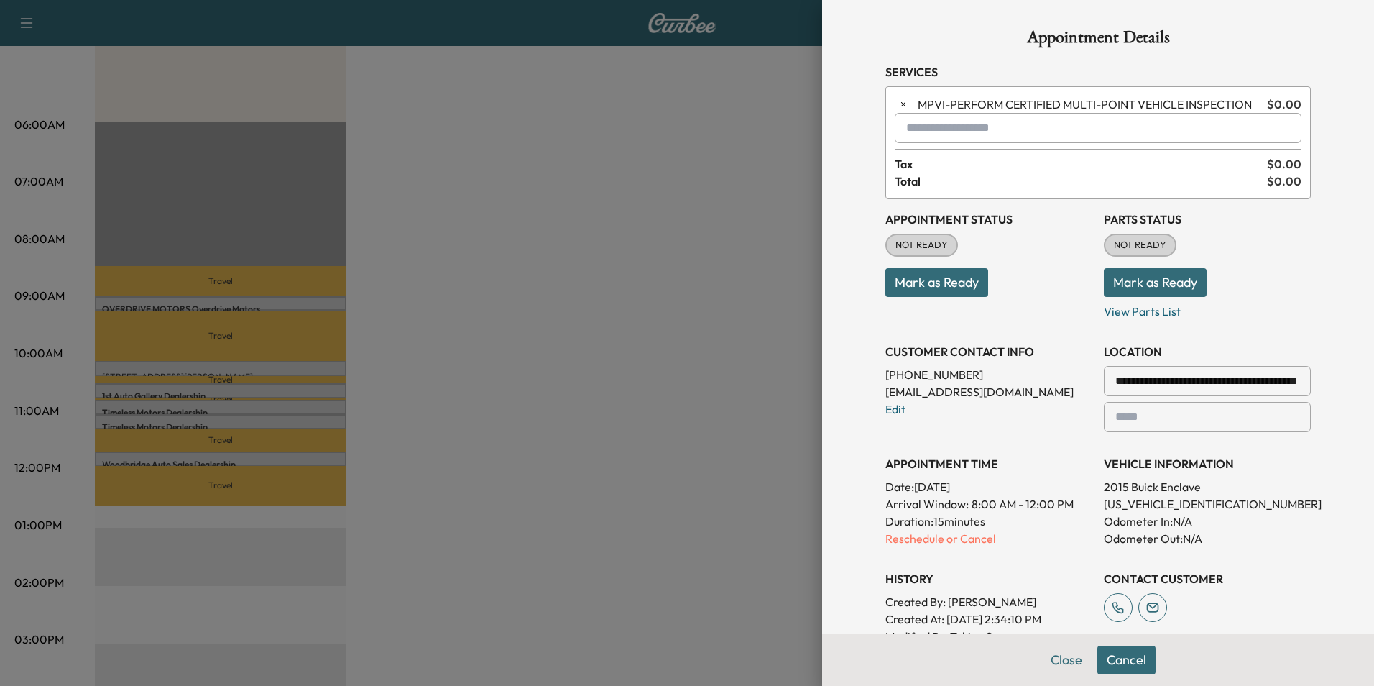
click at [1041, 310] on div "Appointment Status NOT READY Mark as Ready" at bounding box center [988, 259] width 207 height 121
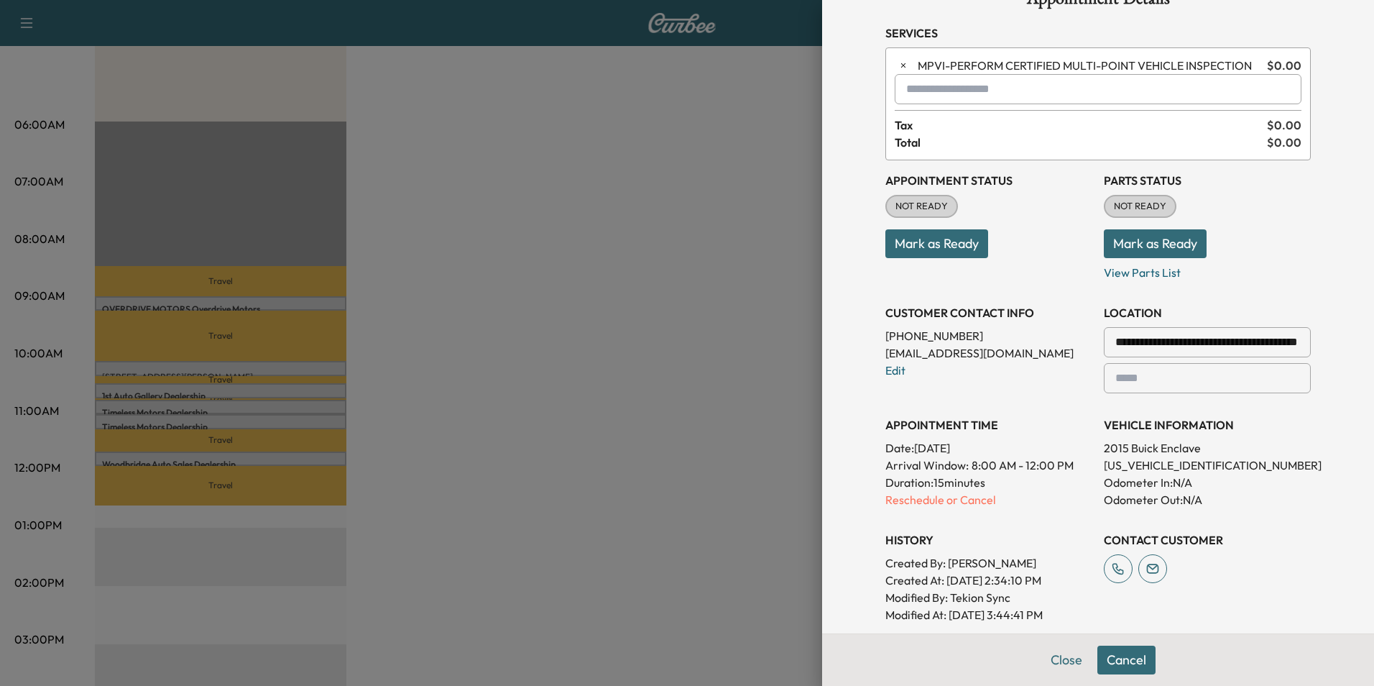
scroll to position [72, 0]
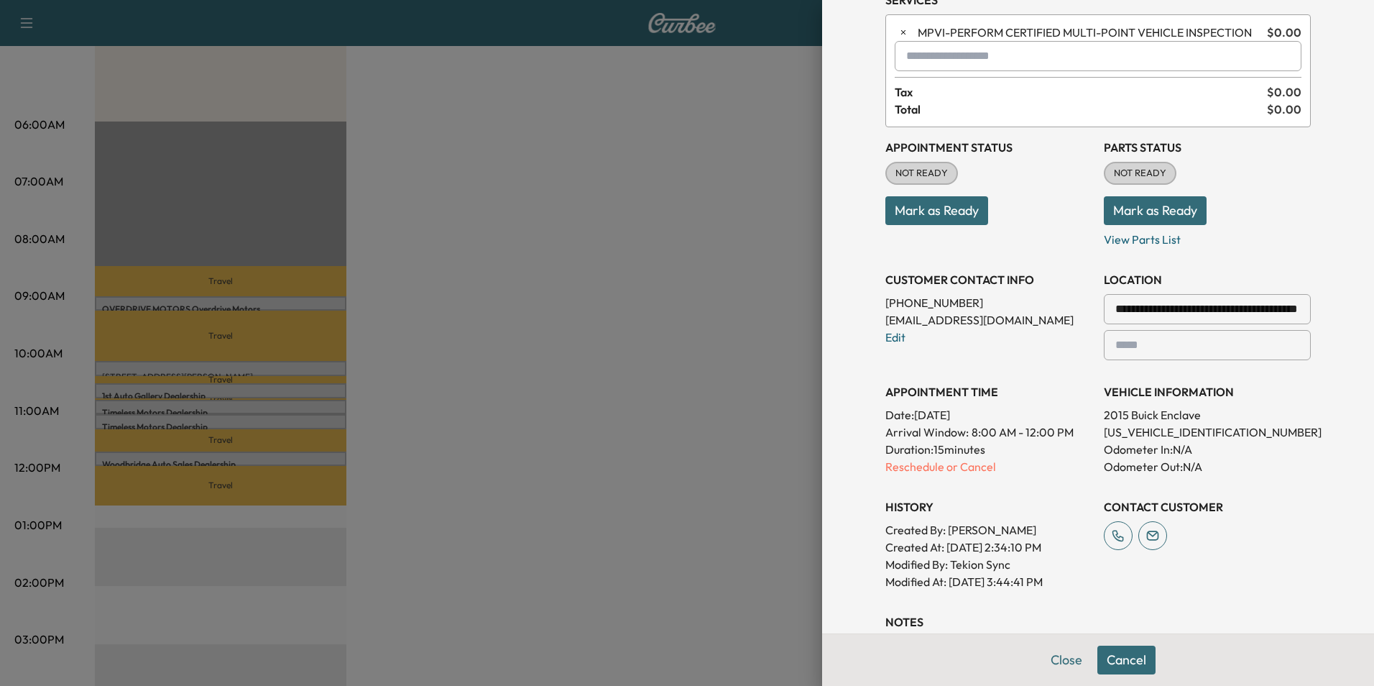
click at [1002, 277] on h3 "CUSTOMER CONTACT INFO" at bounding box center [988, 279] width 207 height 17
click at [890, 335] on link "Edit" at bounding box center [895, 337] width 20 height 14
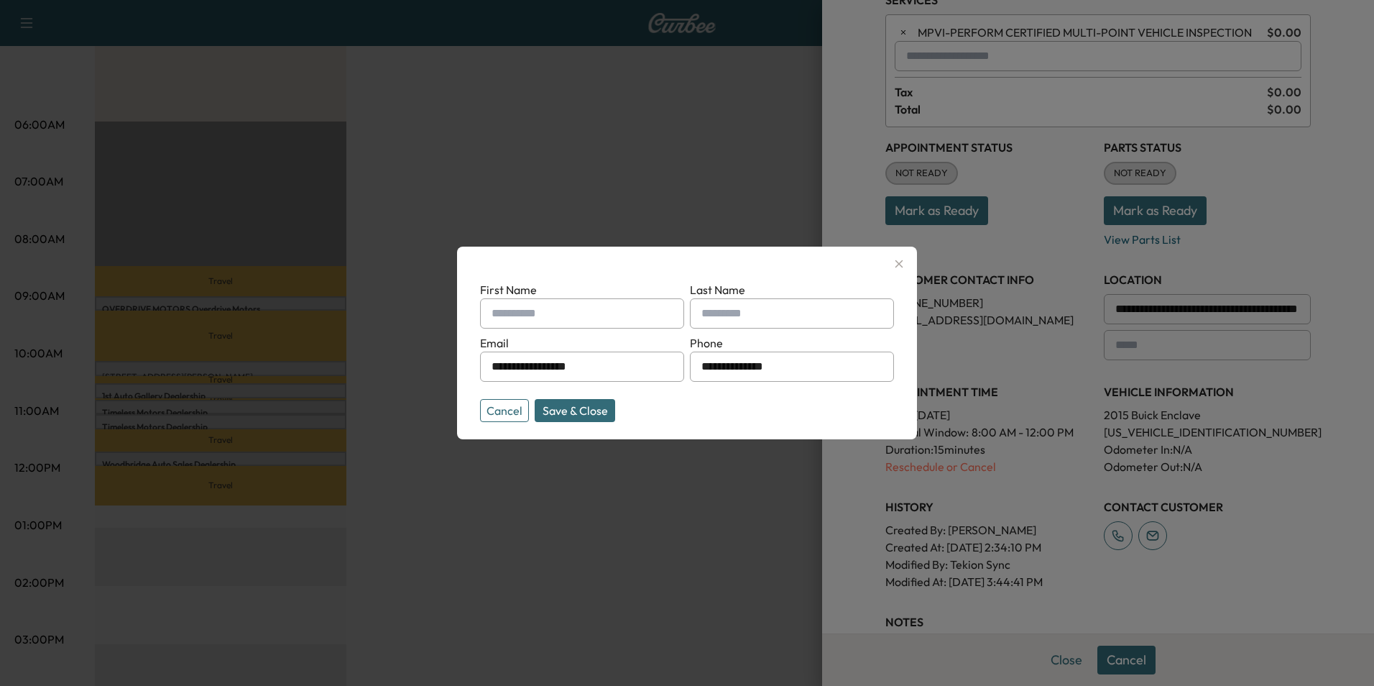
click at [512, 315] on input "text" at bounding box center [582, 313] width 204 height 30
type input "**********"
click at [704, 410] on form "**********" at bounding box center [687, 348] width 414 height 135
click at [575, 405] on button "Save & Close" at bounding box center [575, 410] width 80 height 23
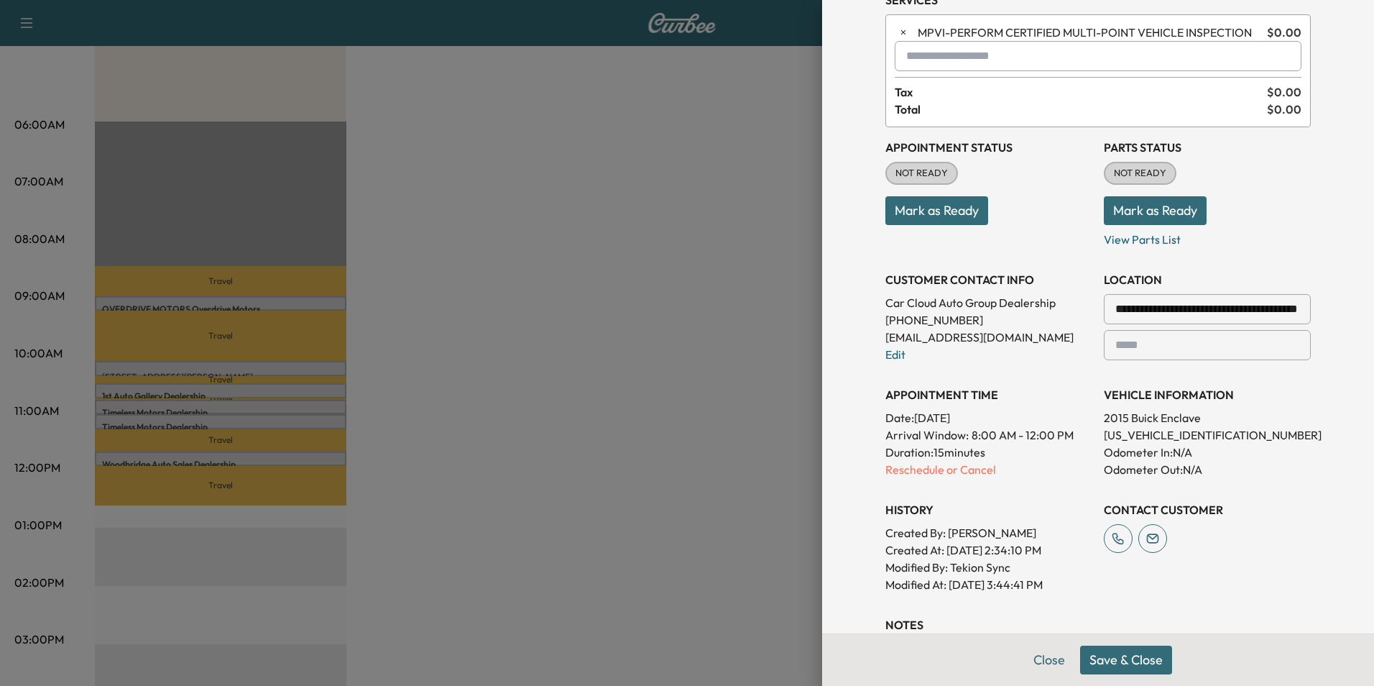
click at [1274, 400] on h3 "VEHICLE INFORMATION" at bounding box center [1207, 394] width 207 height 17
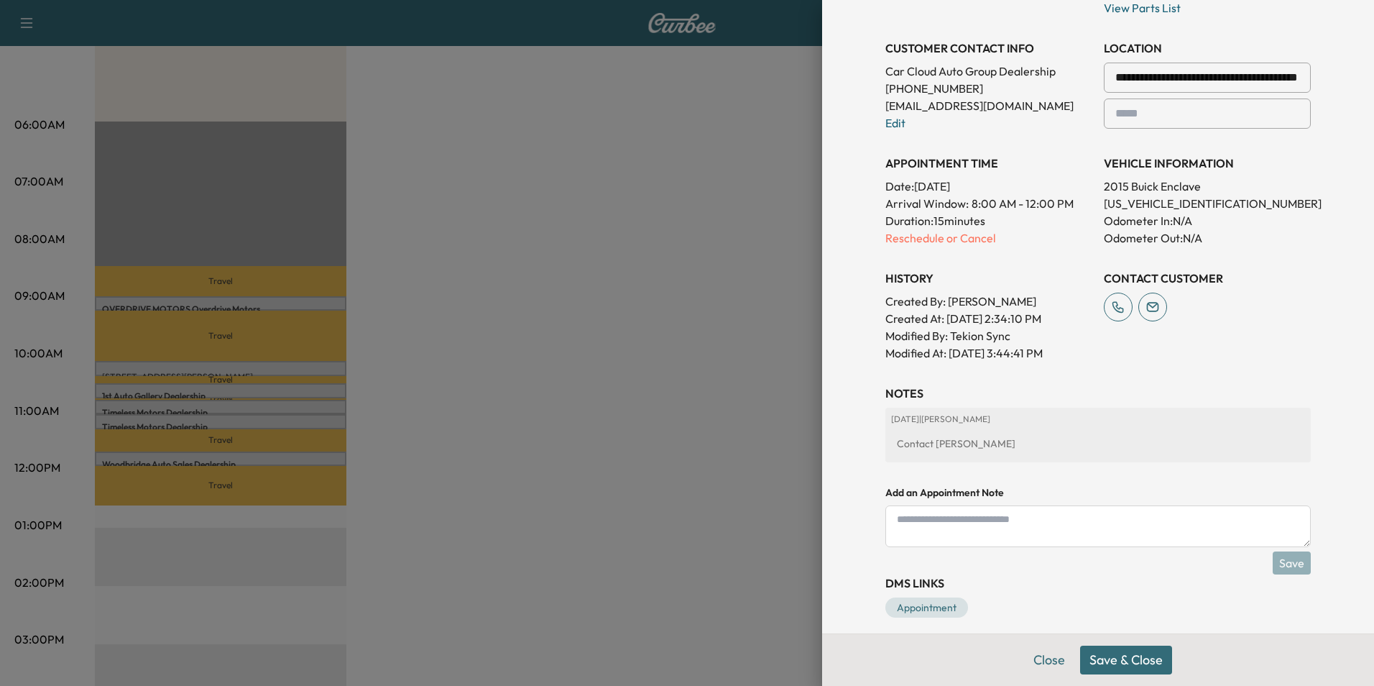
scroll to position [316, 0]
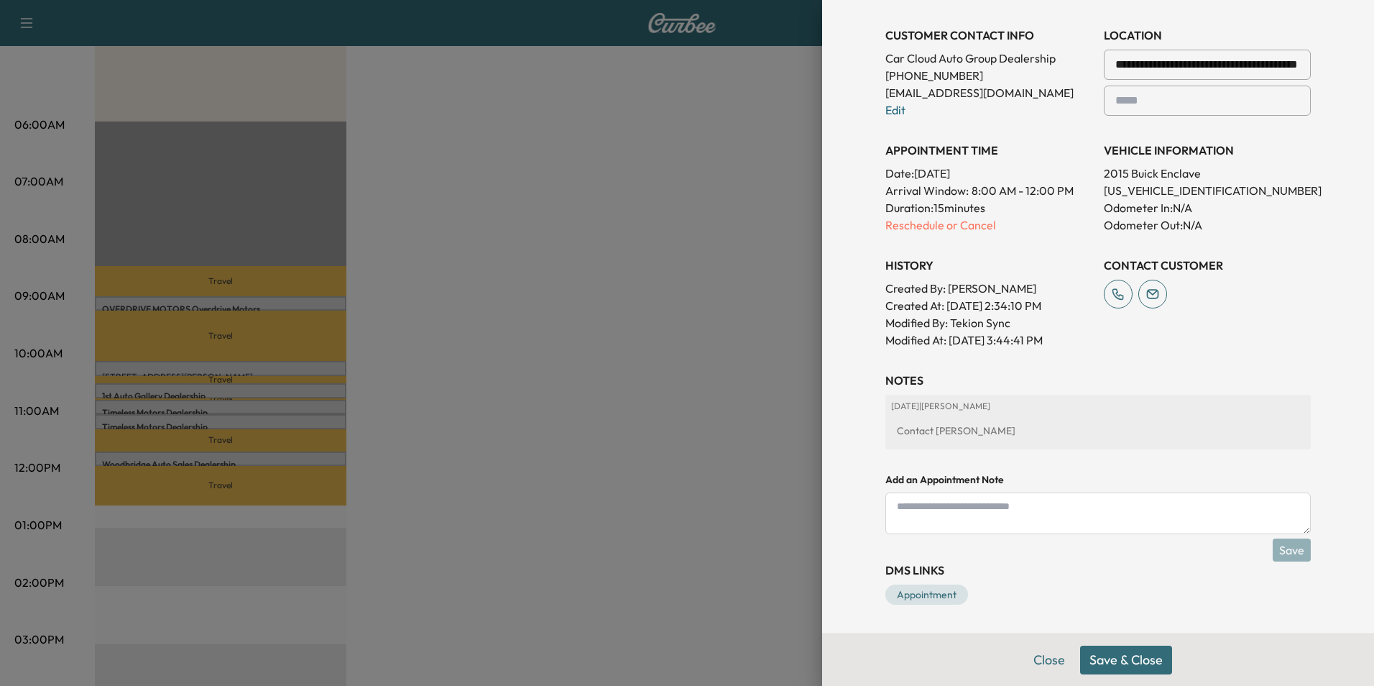
click at [1118, 655] on button "Save & Close" at bounding box center [1126, 659] width 92 height 29
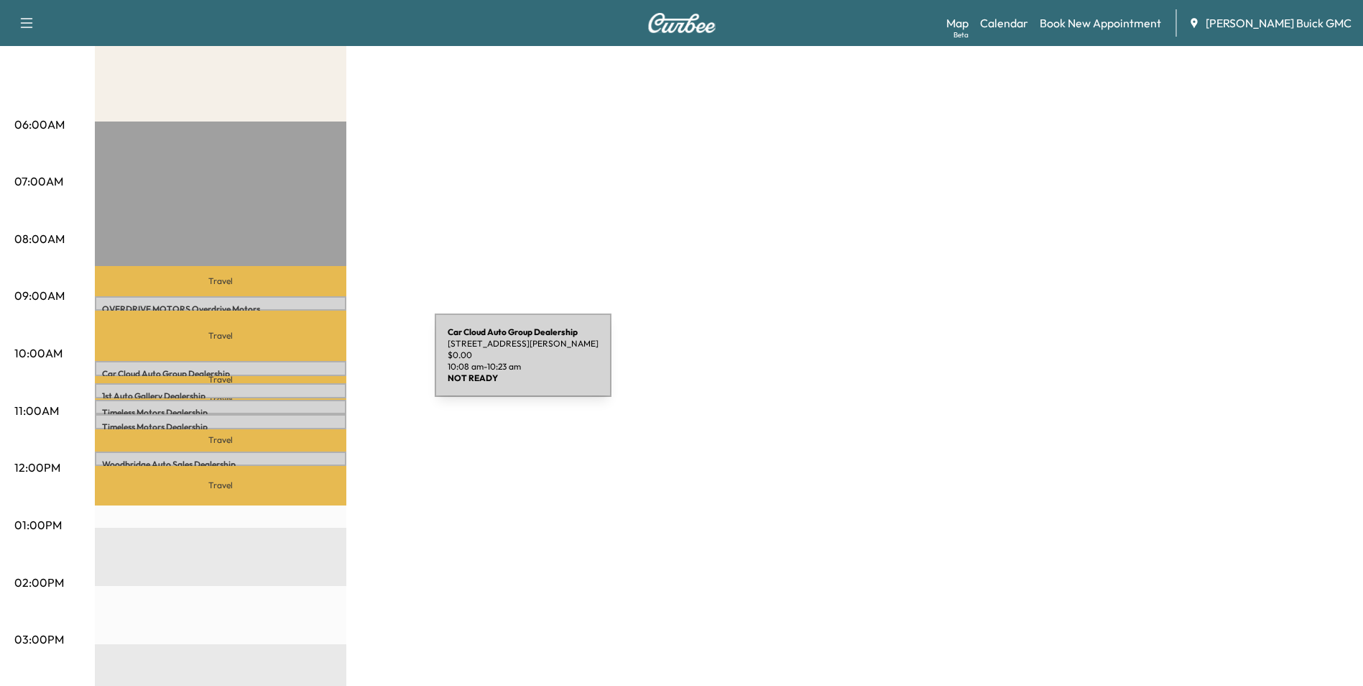
click at [327, 364] on div "Car Cloud Auto Group Dealership [STREET_ADDRESS][PERSON_NAME] $ 0.00 10:08 am -…" at bounding box center [221, 368] width 252 height 14
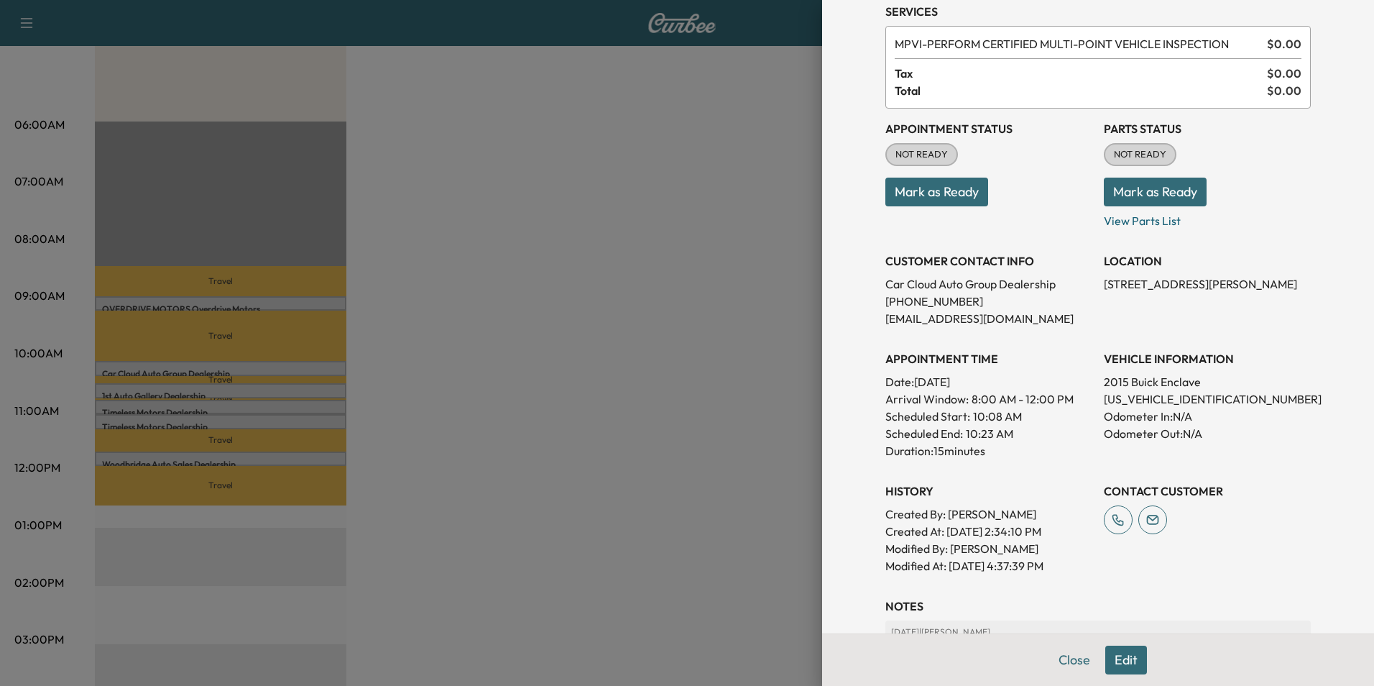
scroll to position [144, 0]
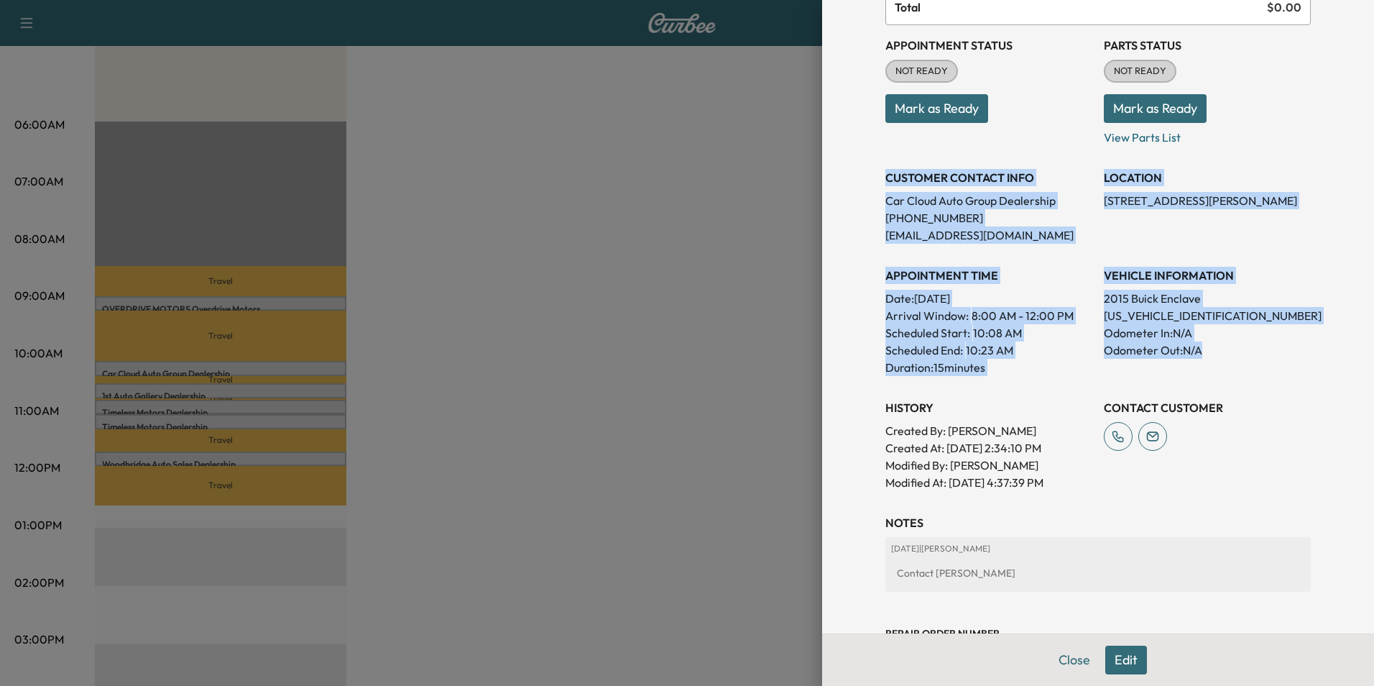
drag, startPoint x: 875, startPoint y: 175, endPoint x: 1242, endPoint y: 349, distance: 406.3
click at [1242, 349] on div "Appointment Status NOT READY Mark as Ready Parts Status NOT READY Mark as Ready…" at bounding box center [1097, 258] width 425 height 466
copy div "CUSTOMER CONTACT INFO Car Cloud Auto Group Dealership [PHONE_NUMBER] [EMAIL_ADD…"
